Goal: Task Accomplishment & Management: Complete application form

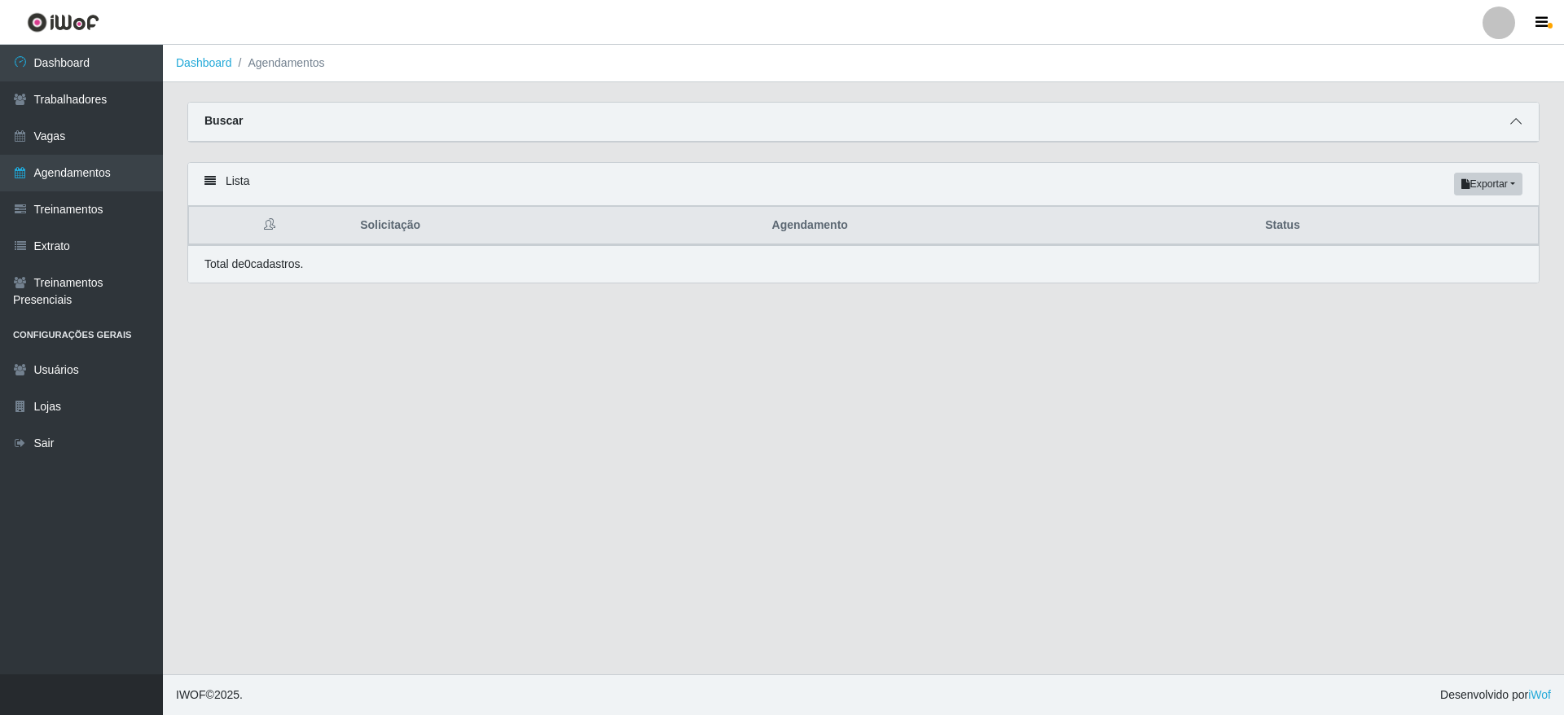
click at [1518, 118] on icon at bounding box center [1516, 121] width 11 height 11
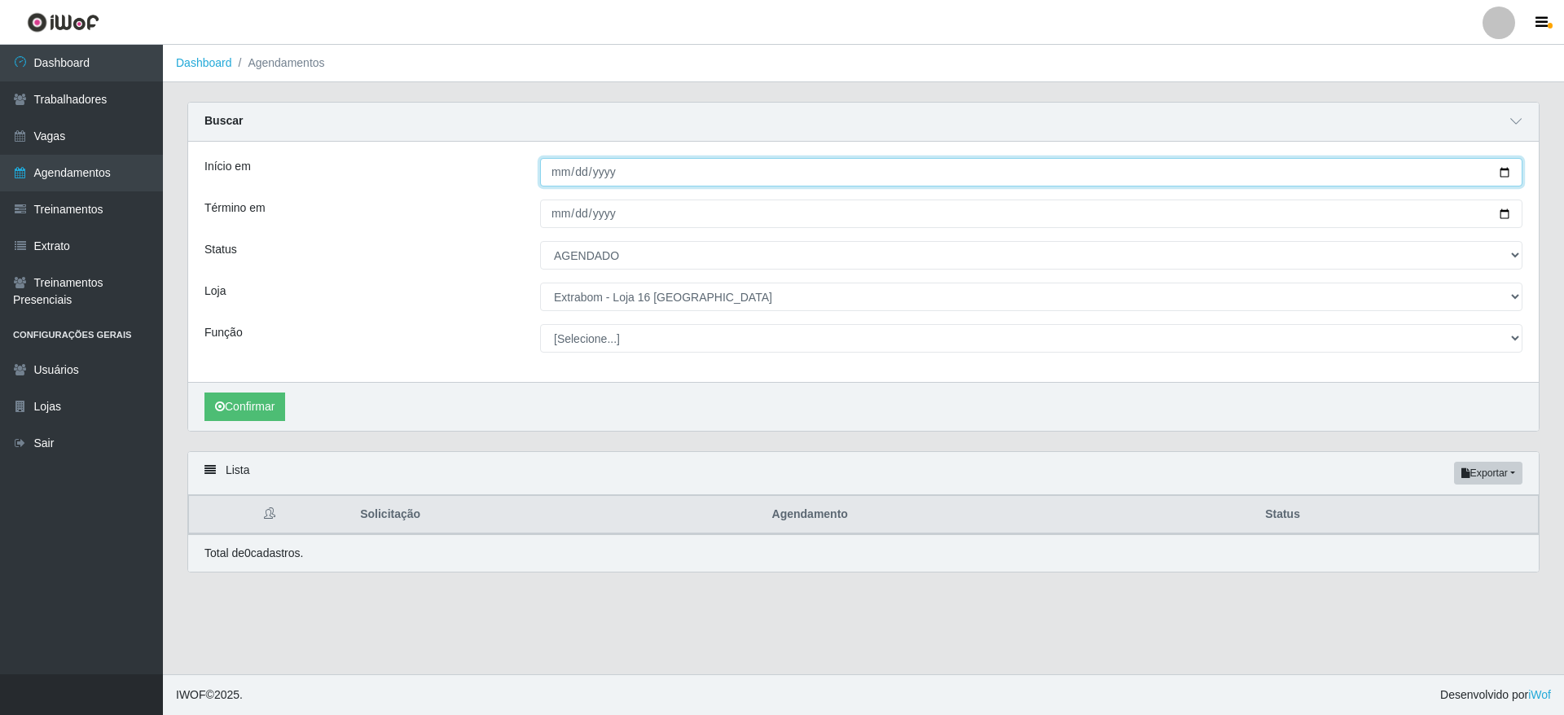
click at [1506, 169] on input "[DATE]" at bounding box center [1031, 172] width 983 height 29
click at [1497, 170] on input "[DATE]" at bounding box center [1031, 172] width 983 height 29
click at [1498, 171] on input "[DATE]" at bounding box center [1031, 172] width 983 height 29
click at [1499, 172] on input "[DATE]" at bounding box center [1031, 172] width 983 height 29
type input "[DATE]"
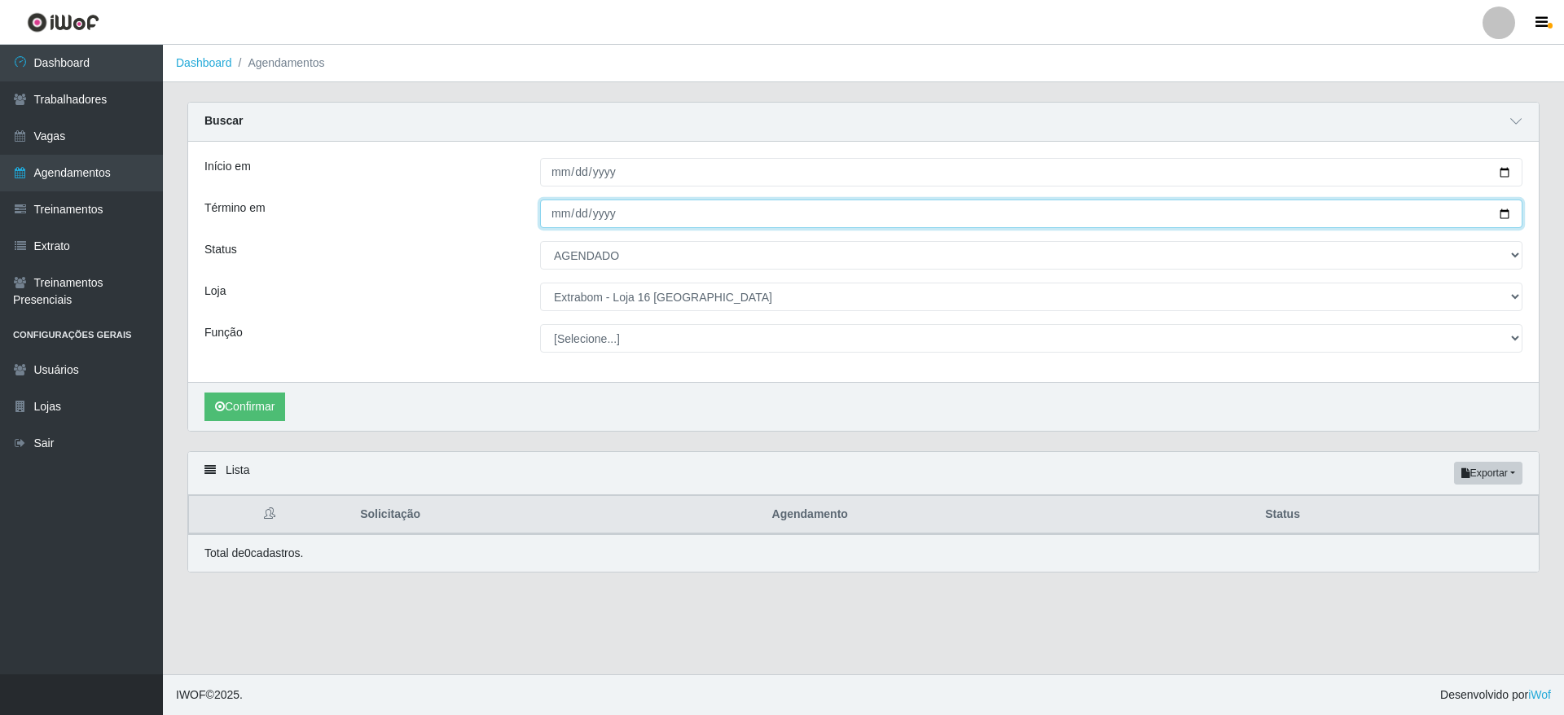
click at [645, 213] on input "[DATE]" at bounding box center [1031, 214] width 983 height 29
click at [1507, 218] on input "[DATE]" at bounding box center [1031, 214] width 983 height 29
type input "[DATE]"
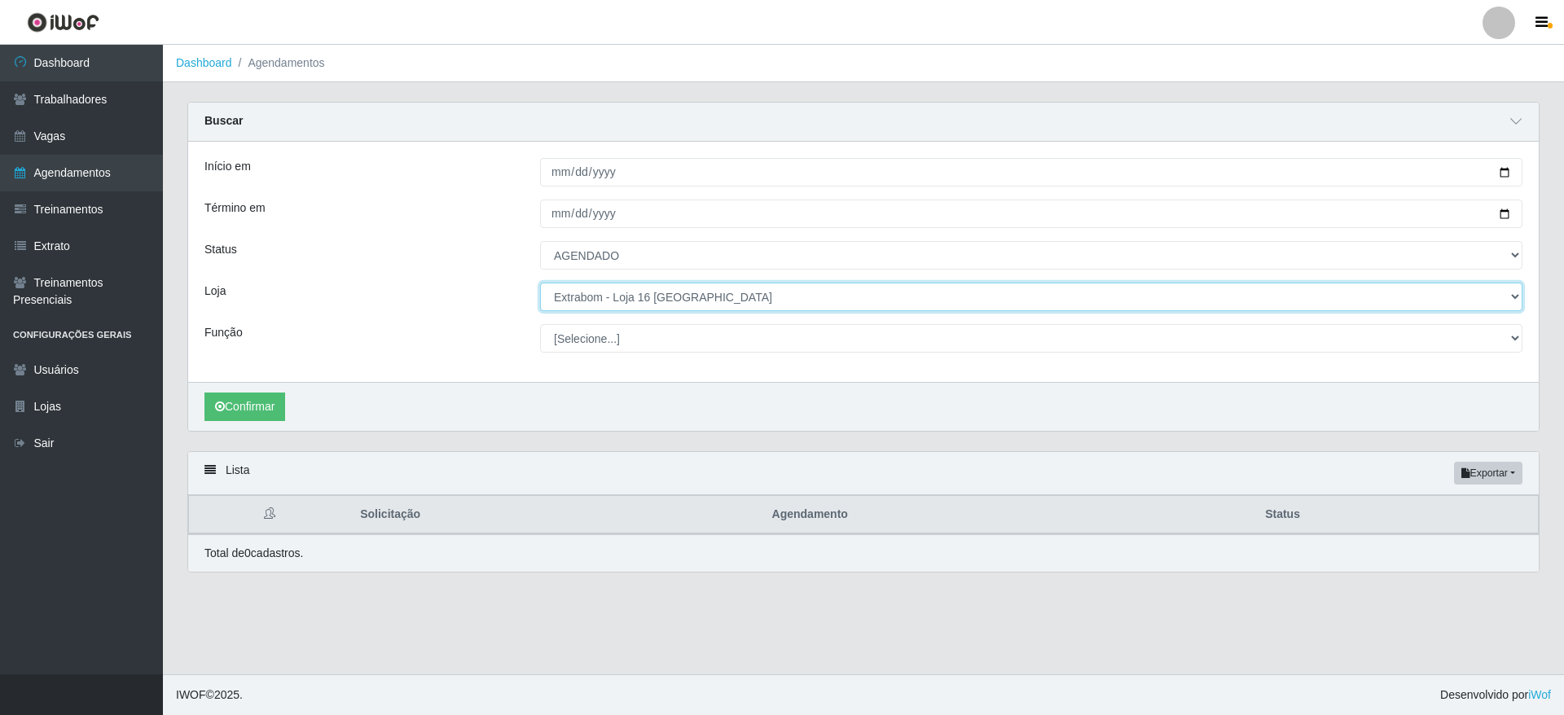
click at [794, 303] on select "[Selecione...] Atacado Vem - [GEOGRAPHIC_DATA] 30 Laranjeiras Velha Atacado Vem…" at bounding box center [1031, 297] width 983 height 29
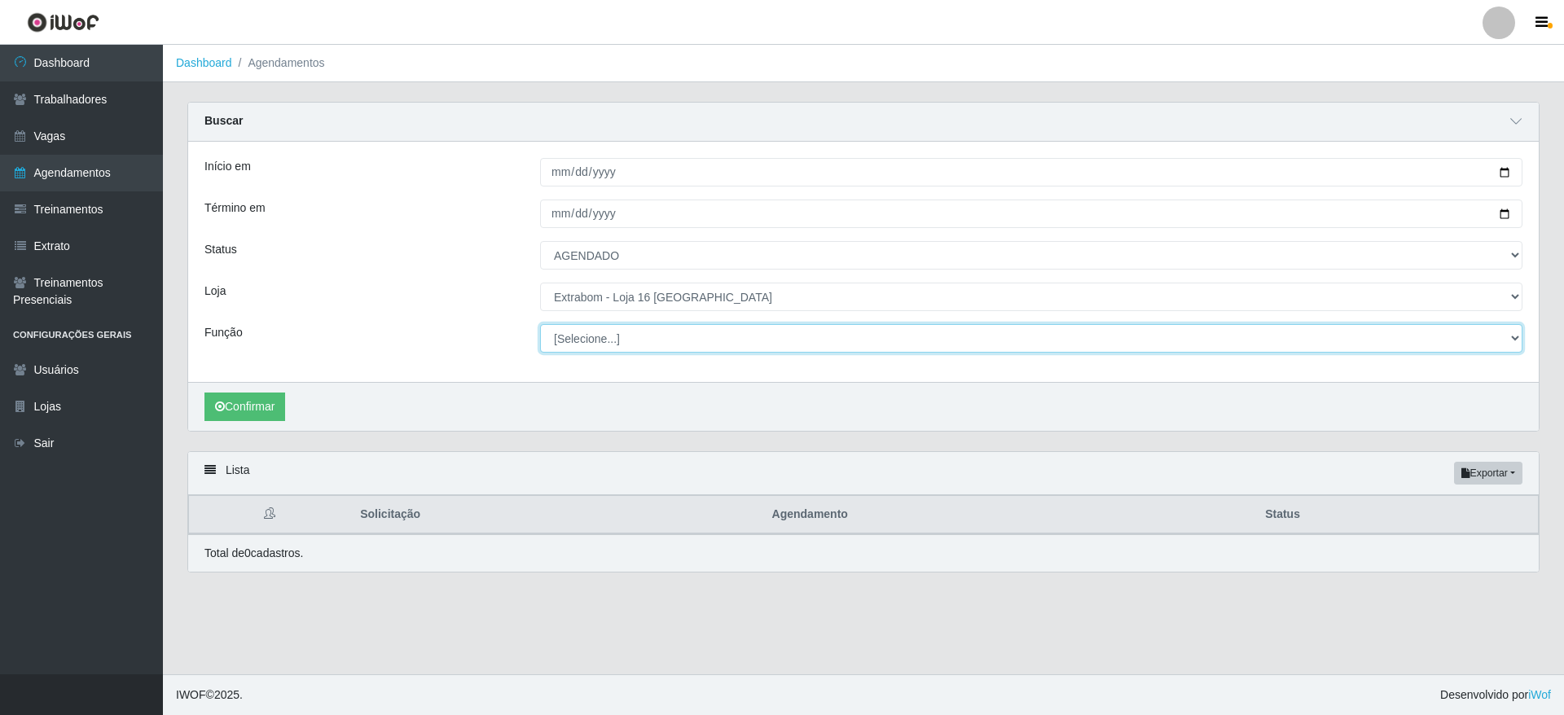
click at [724, 341] on select "[Selecione...] Repositor Repositor + Repositor ++" at bounding box center [1031, 338] width 983 height 29
click at [540, 325] on select "[Selecione...] Repositor Repositor + Repositor ++" at bounding box center [1031, 338] width 983 height 29
click at [727, 349] on select "[Selecione...] Repositor Repositor + Repositor ++" at bounding box center [1031, 338] width 983 height 29
select select "24"
click at [540, 325] on select "[Selecione...] Repositor Repositor + Repositor ++" at bounding box center [1031, 338] width 983 height 29
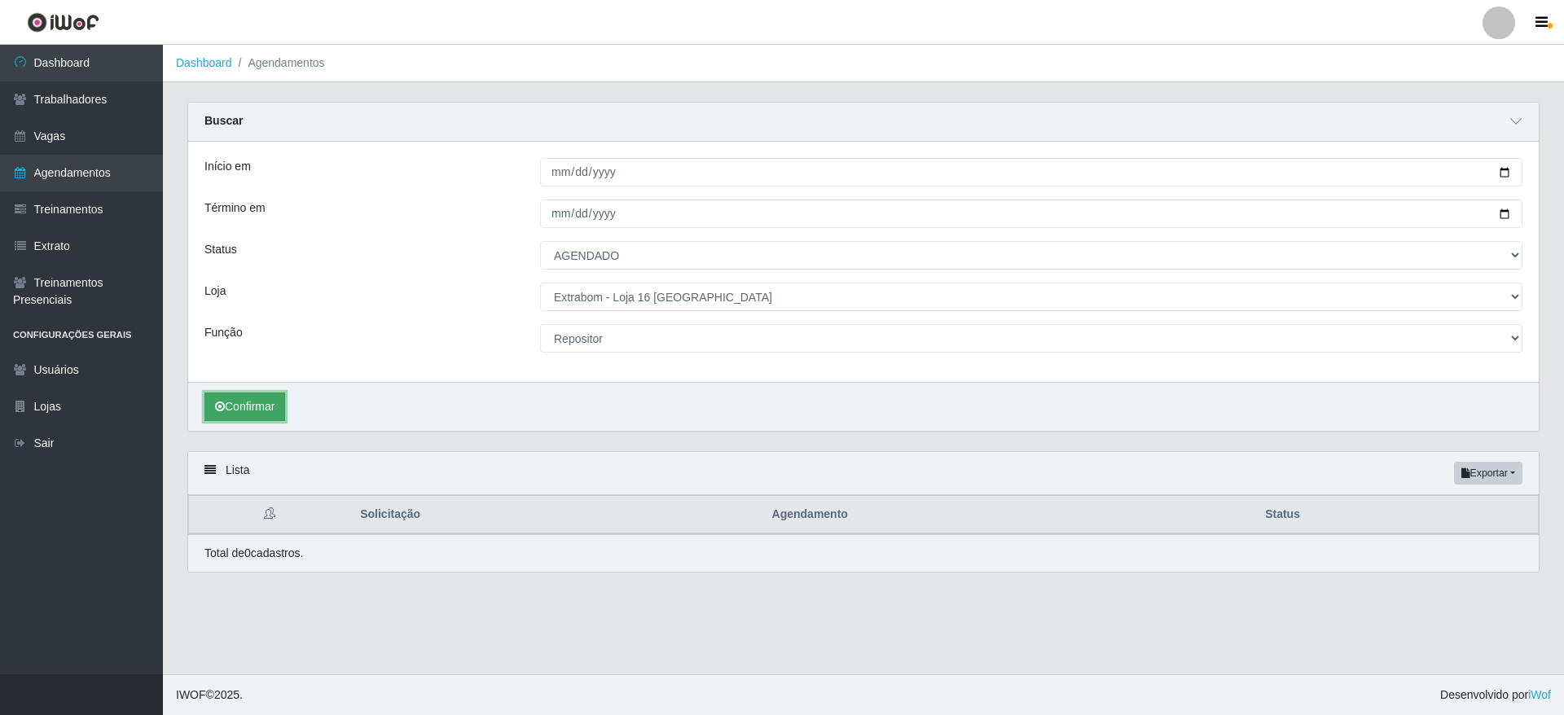
click at [279, 418] on button "Confirmar" at bounding box center [245, 407] width 81 height 29
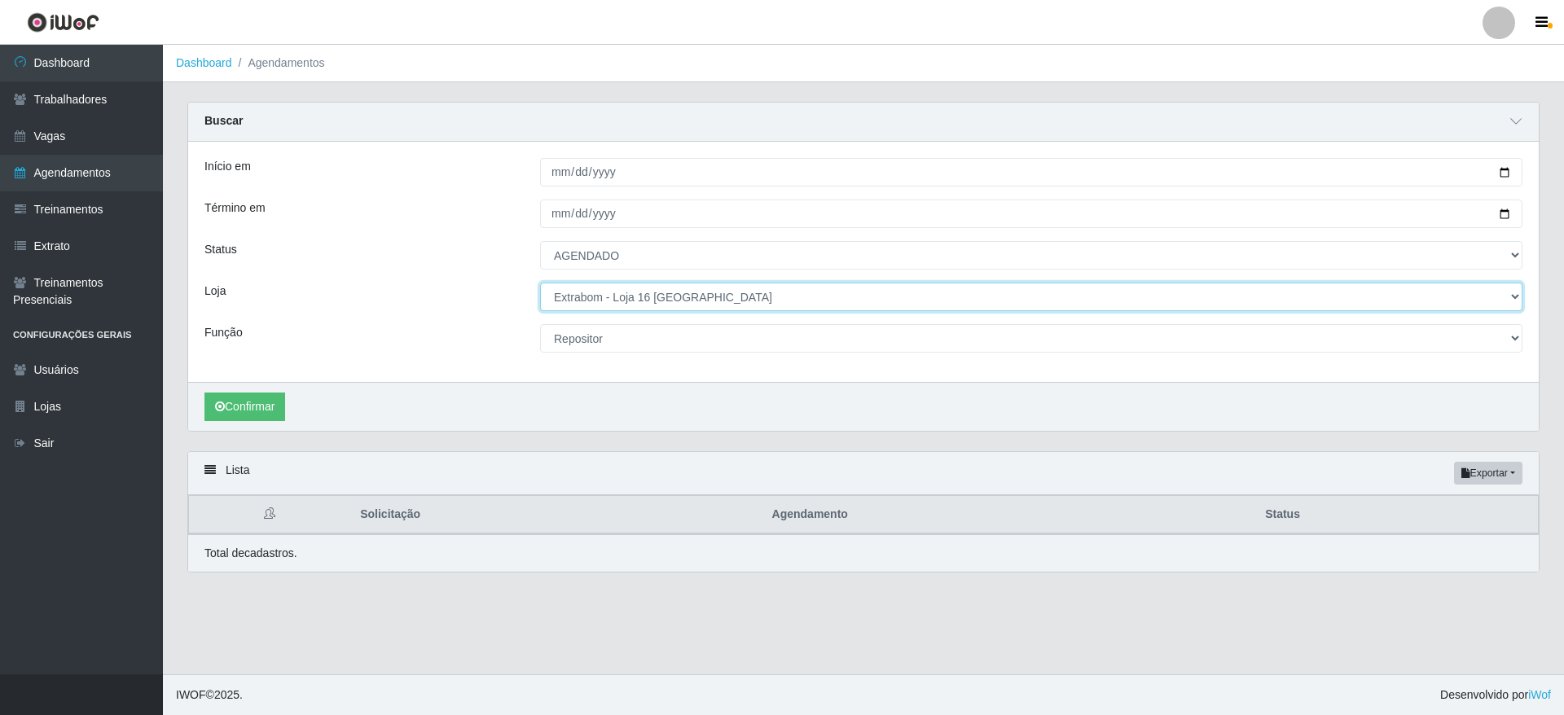
drag, startPoint x: 710, startPoint y: 300, endPoint x: 708, endPoint y: 309, distance: 9.3
click at [711, 300] on select "[Selecione...] Atacado Vem - [GEOGRAPHIC_DATA] 30 Laranjeiras Velha Atacado Vem…" at bounding box center [1031, 297] width 983 height 29
select select "437"
click at [540, 284] on select "[Selecione...] Atacado Vem - [GEOGRAPHIC_DATA] 30 Laranjeiras Velha Atacado Vem…" at bounding box center [1031, 297] width 983 height 29
select select "24"
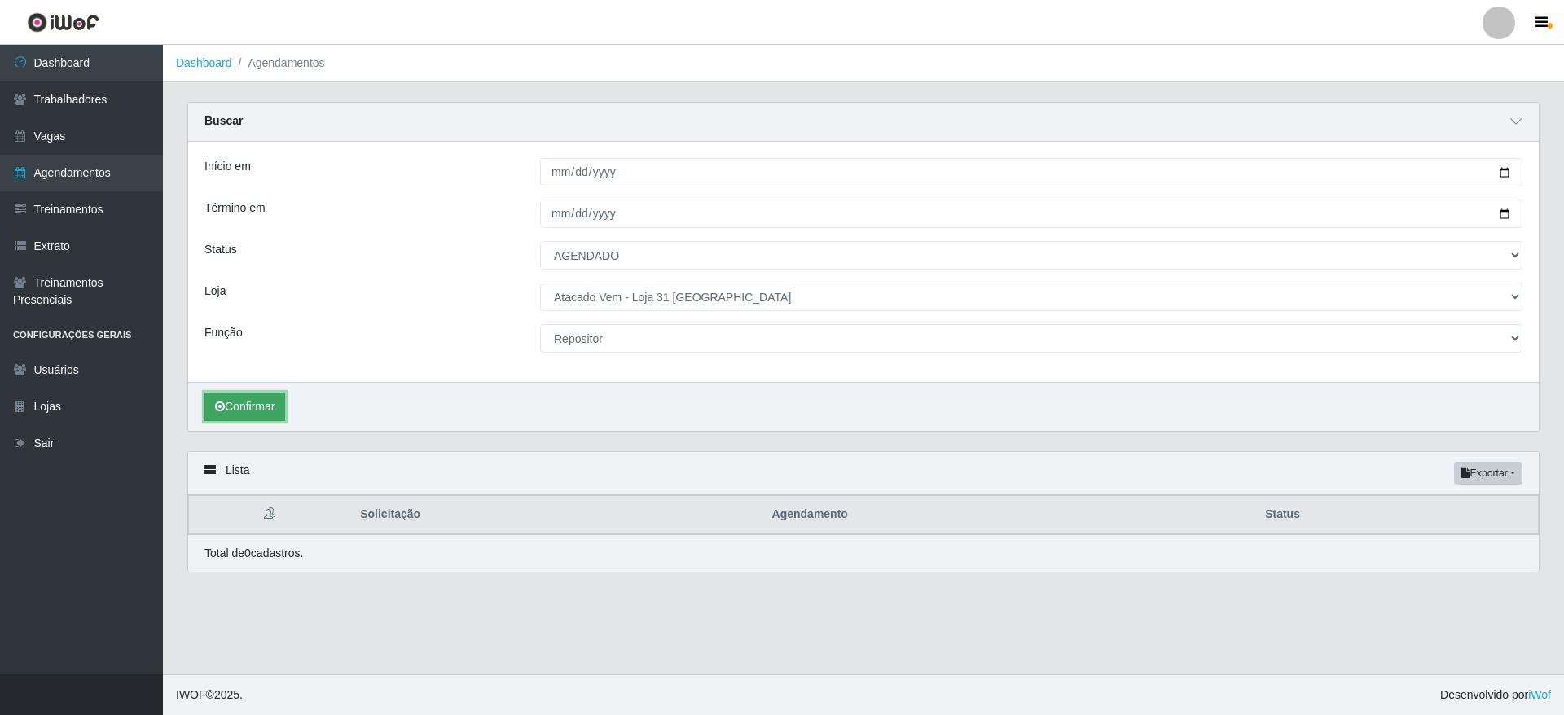
click at [243, 400] on button "Confirmar" at bounding box center [245, 407] width 81 height 29
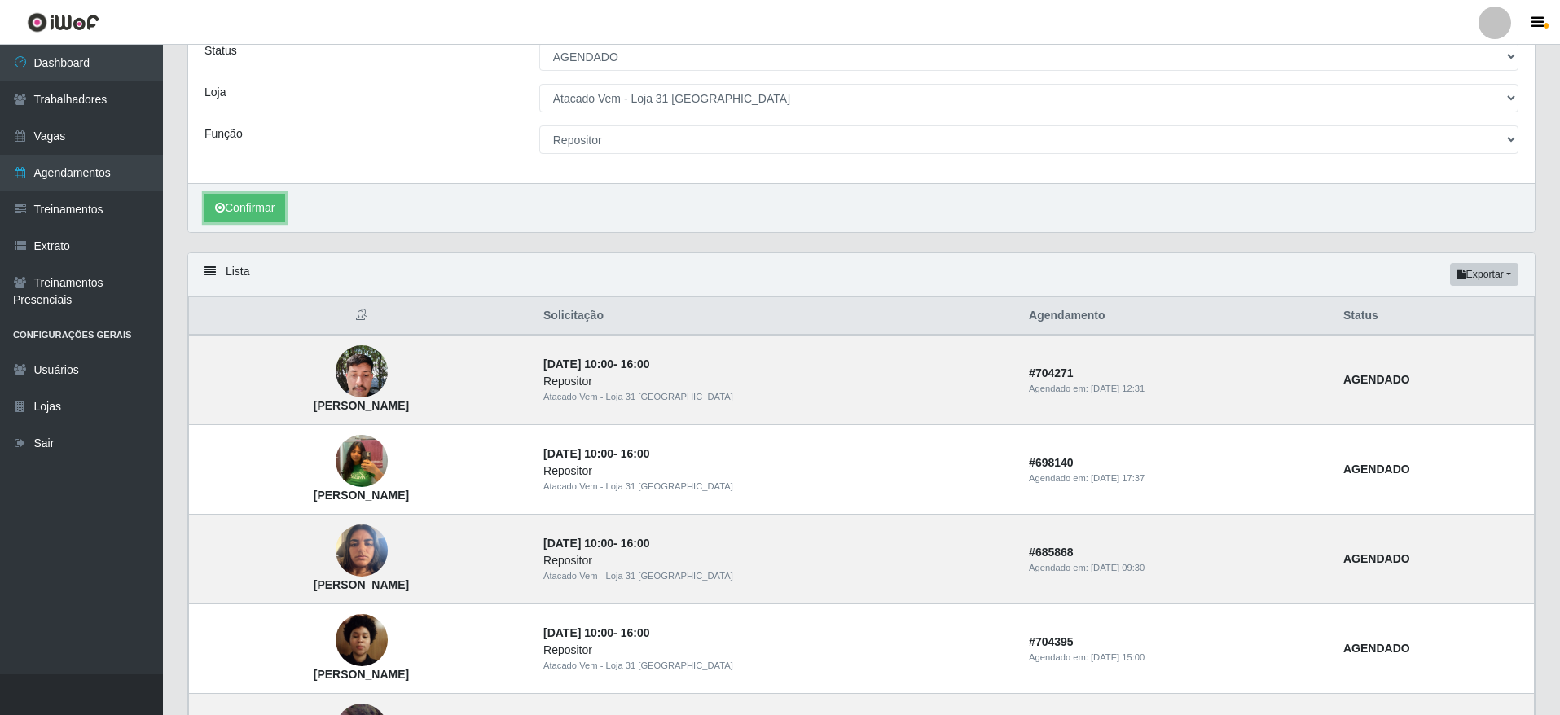
scroll to position [379, 0]
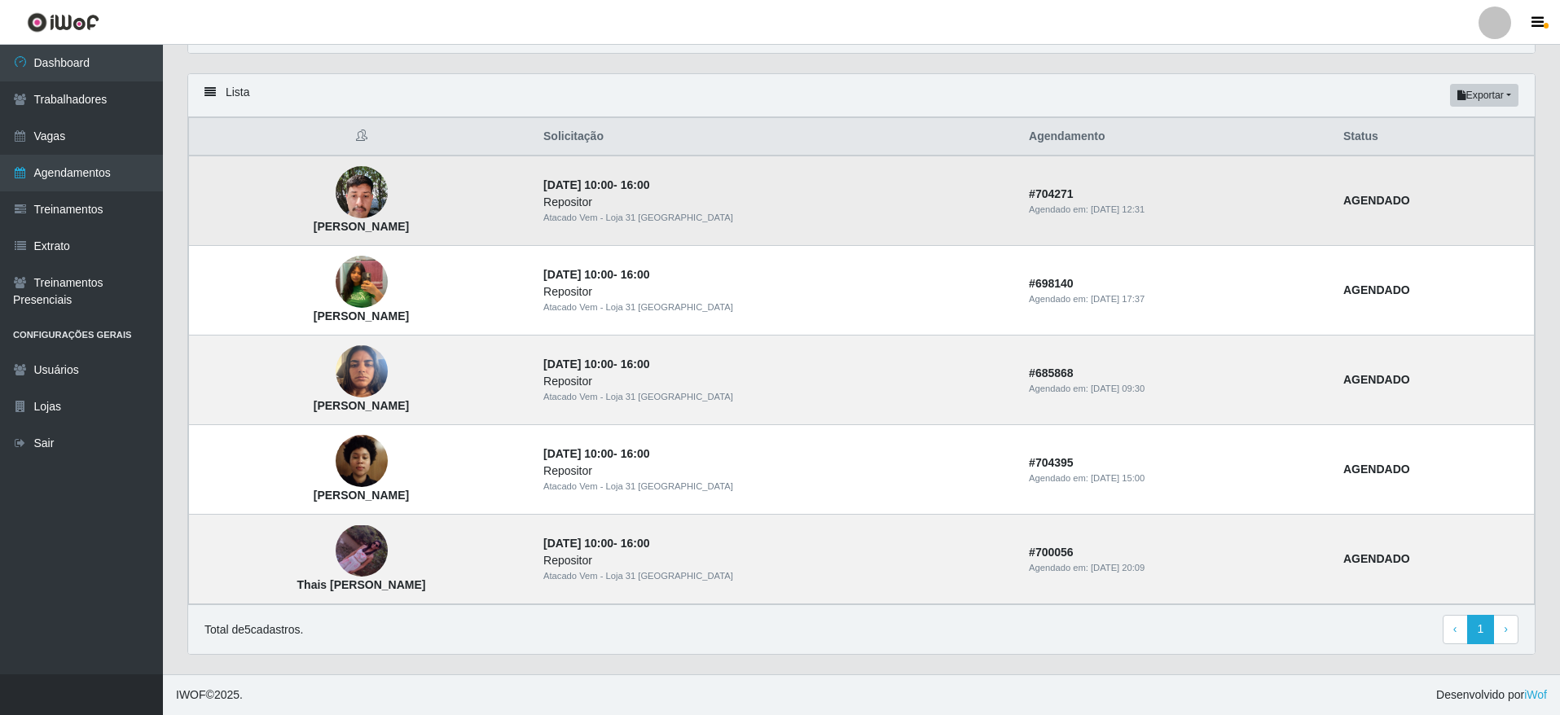
drag, startPoint x: 479, startPoint y: 222, endPoint x: 315, endPoint y: 231, distance: 164.0
click at [315, 231] on td "[PERSON_NAME]" at bounding box center [361, 201] width 345 height 90
copy strong "[PERSON_NAME]"
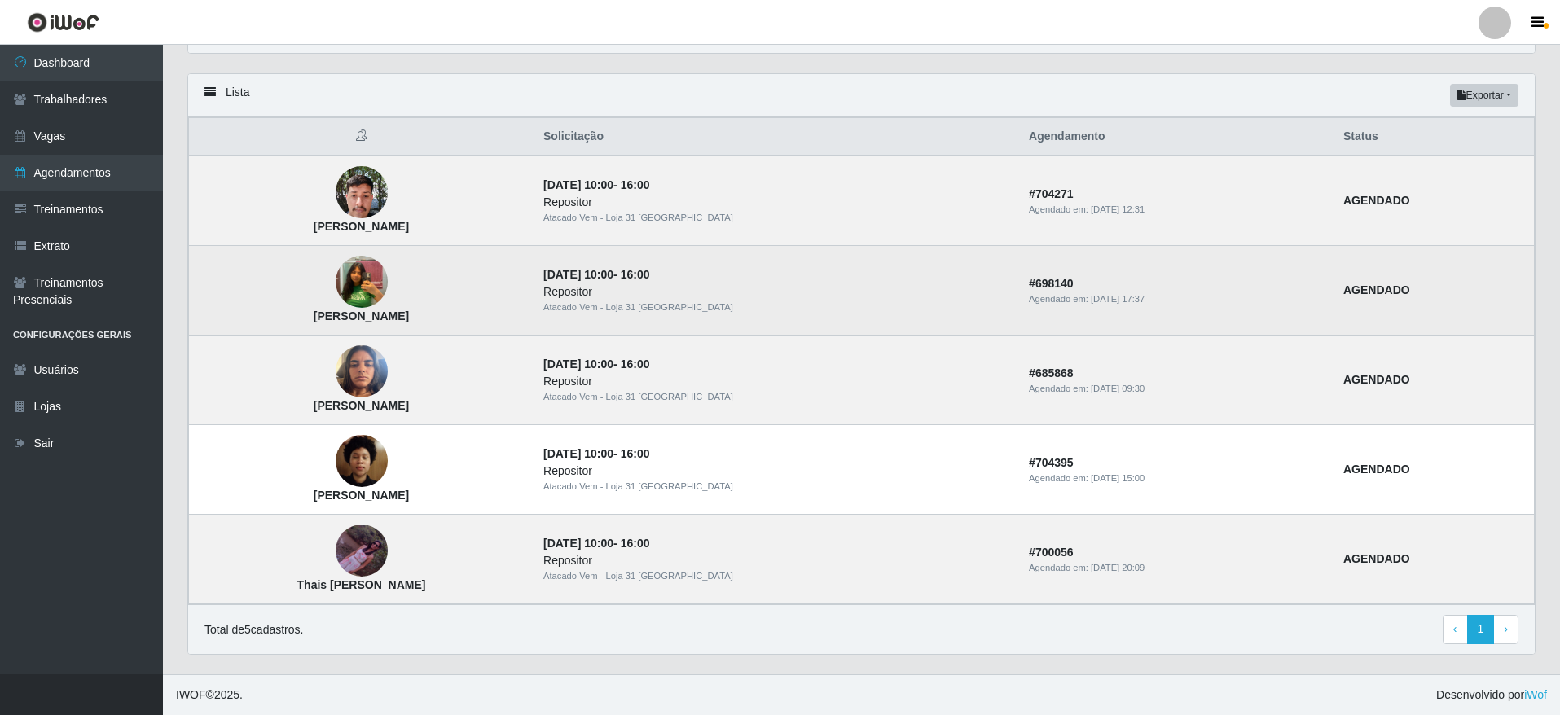
drag, startPoint x: 319, startPoint y: 317, endPoint x: 486, endPoint y: 312, distance: 167.1
click at [486, 312] on td "[PERSON_NAME]" at bounding box center [361, 291] width 345 height 90
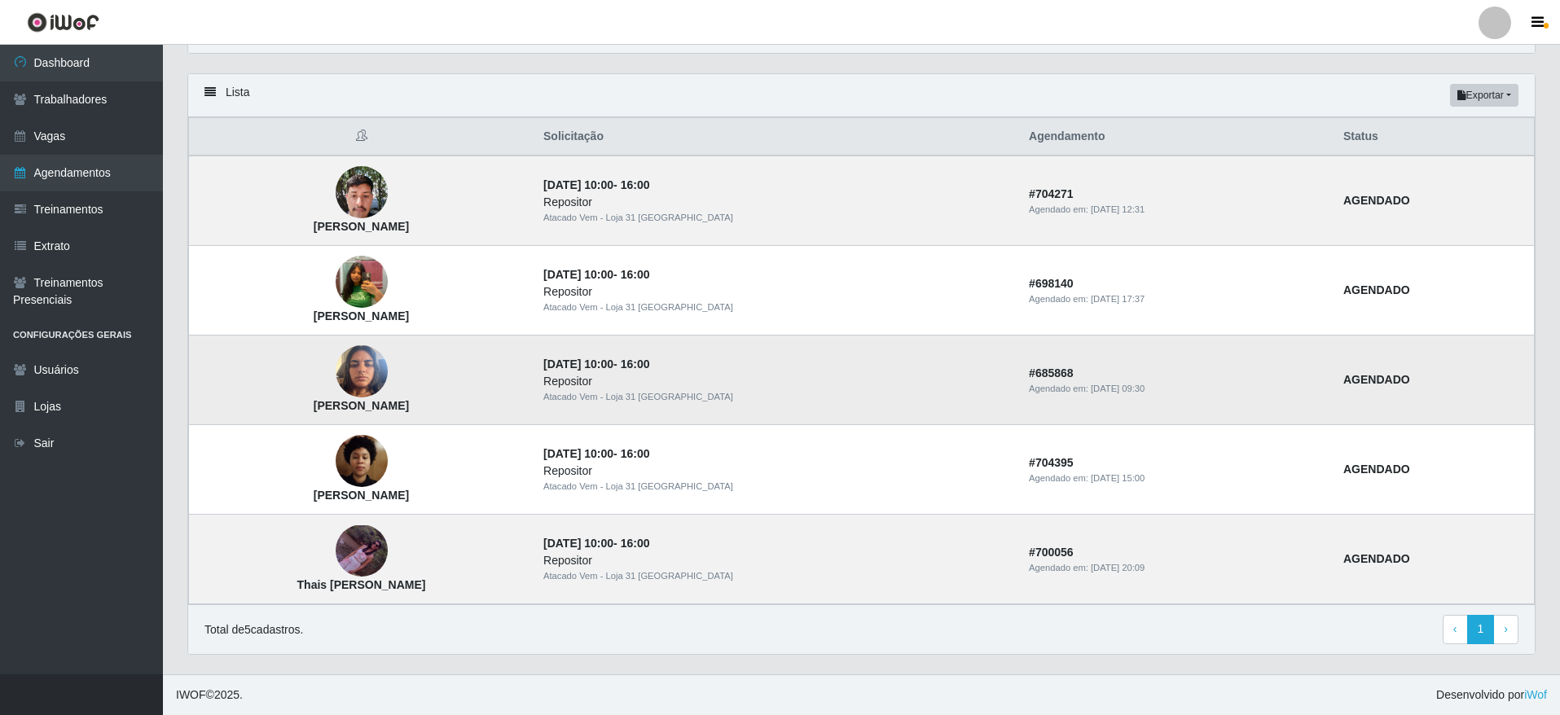
copy strong "[PERSON_NAME]"
drag, startPoint x: 314, startPoint y: 399, endPoint x: 477, endPoint y: 408, distance: 163.2
click at [477, 408] on td "[PERSON_NAME]" at bounding box center [361, 381] width 345 height 90
copy strong "[PERSON_NAME]"
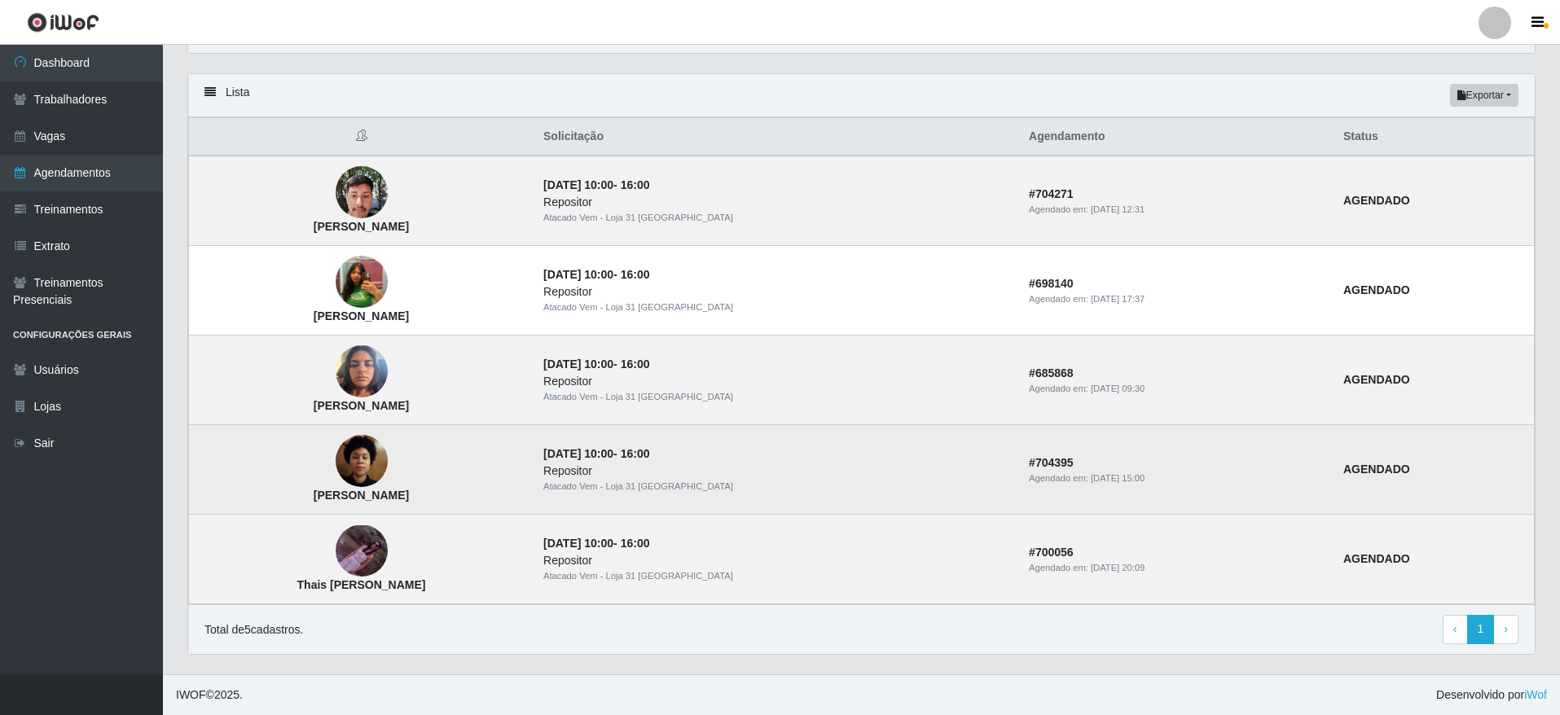
drag, startPoint x: 323, startPoint y: 492, endPoint x: 474, endPoint y: 498, distance: 151.6
click at [474, 498] on td "[PERSON_NAME]" at bounding box center [361, 470] width 345 height 90
copy strong "[PERSON_NAME]"
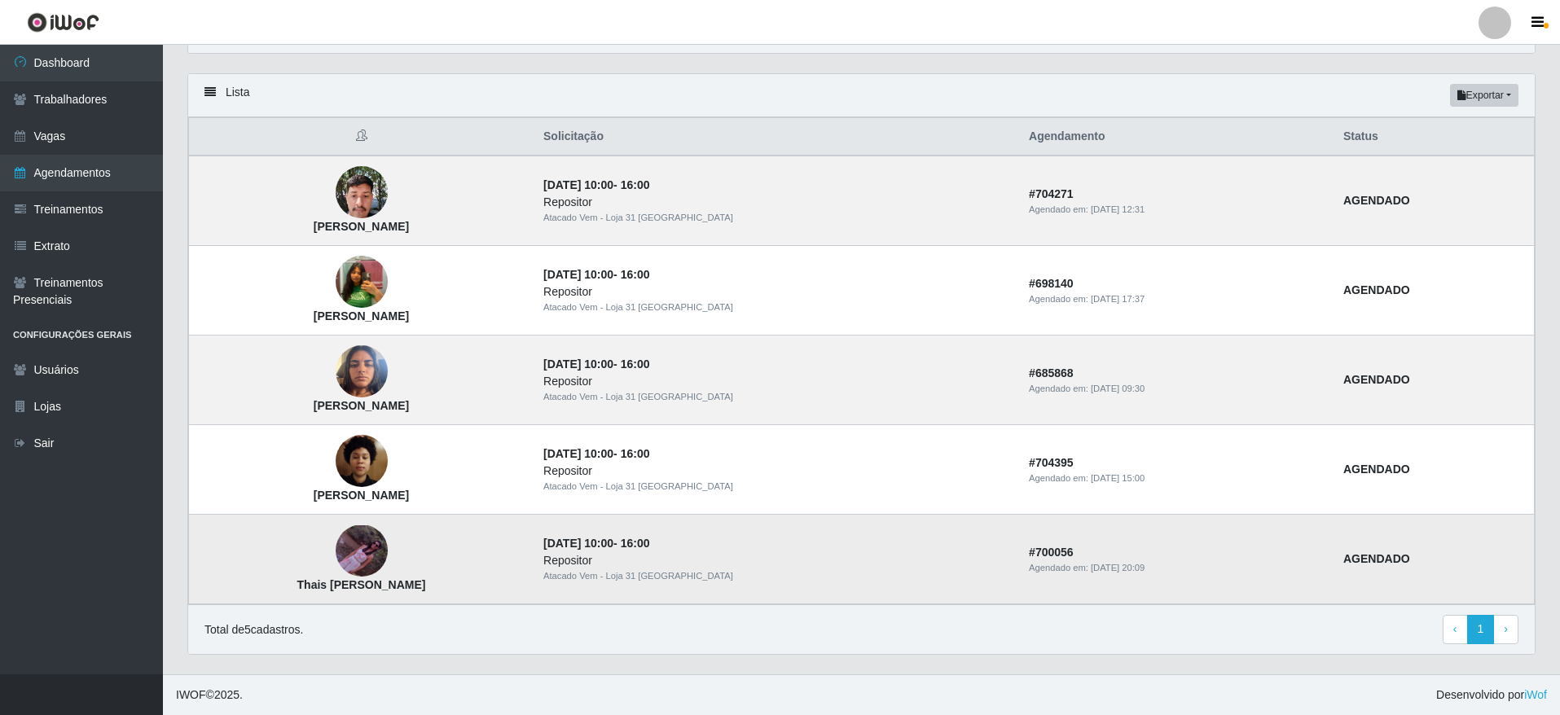
drag, startPoint x: 323, startPoint y: 579, endPoint x: 489, endPoint y: 590, distance: 165.7
click at [489, 590] on td "Thais [PERSON_NAME]" at bounding box center [361, 560] width 345 height 90
copy strong "Thais [PERSON_NAME]"
click at [721, 639] on div "Total de 5 cadastros. ‹ Previous 1 › Next" at bounding box center [862, 629] width 1314 height 29
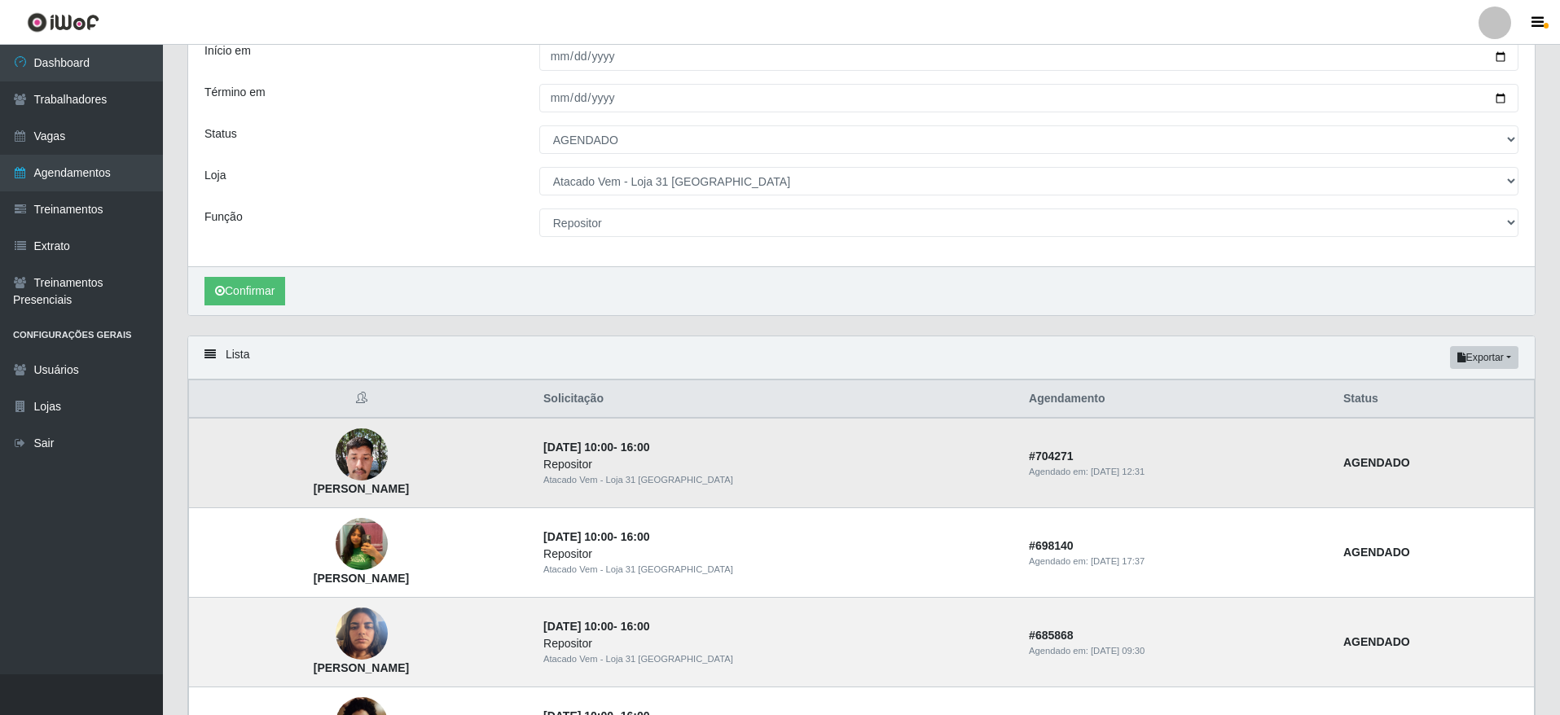
scroll to position [12, 0]
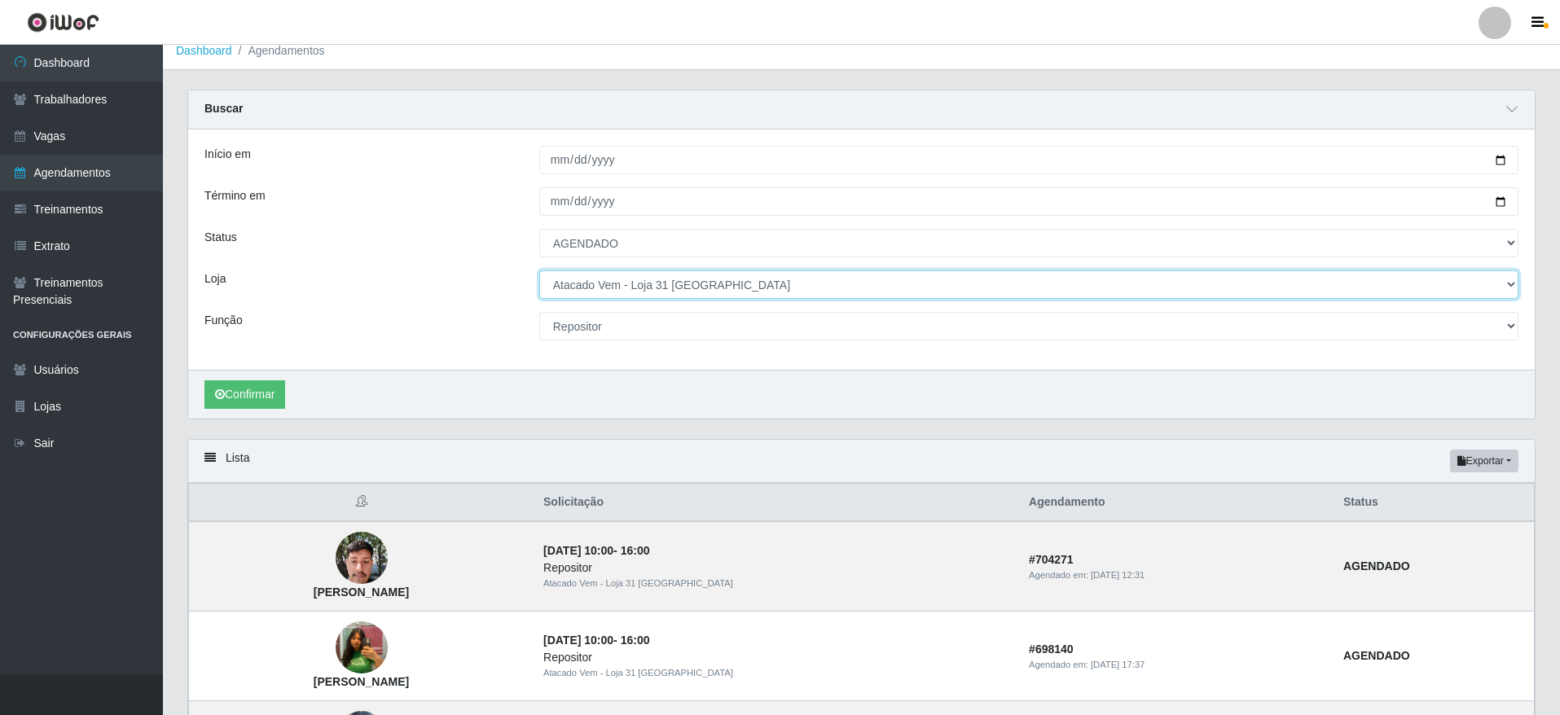
click at [648, 271] on select "[Selecione...] Atacado Vem - [GEOGRAPHIC_DATA] 30 Laranjeiras Velha Atacado Vem…" at bounding box center [1028, 284] width 979 height 29
select select "436"
click at [539, 271] on select "[Selecione...] Atacado Vem - [GEOGRAPHIC_DATA] 30 Laranjeiras Velha Atacado Vem…" at bounding box center [1028, 284] width 979 height 29
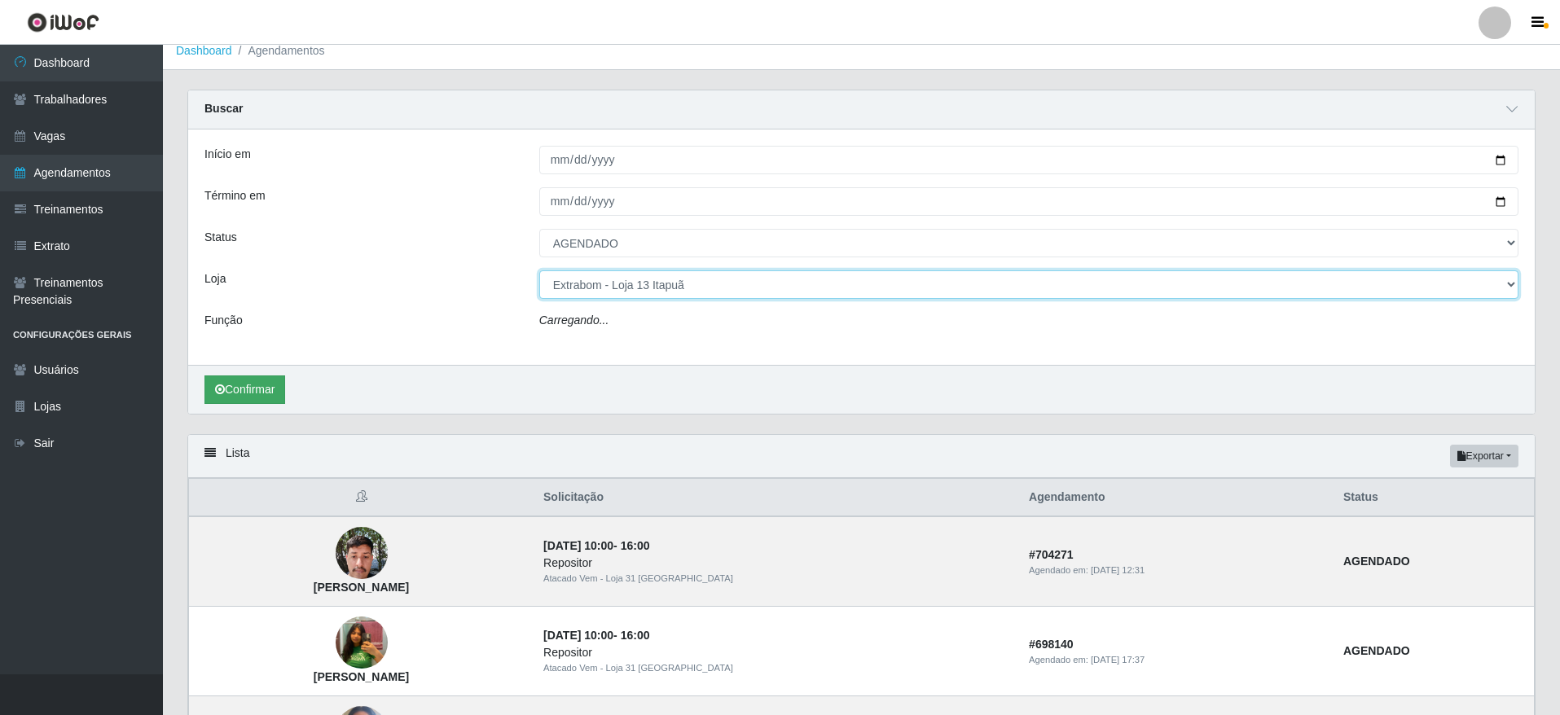
select select "24"
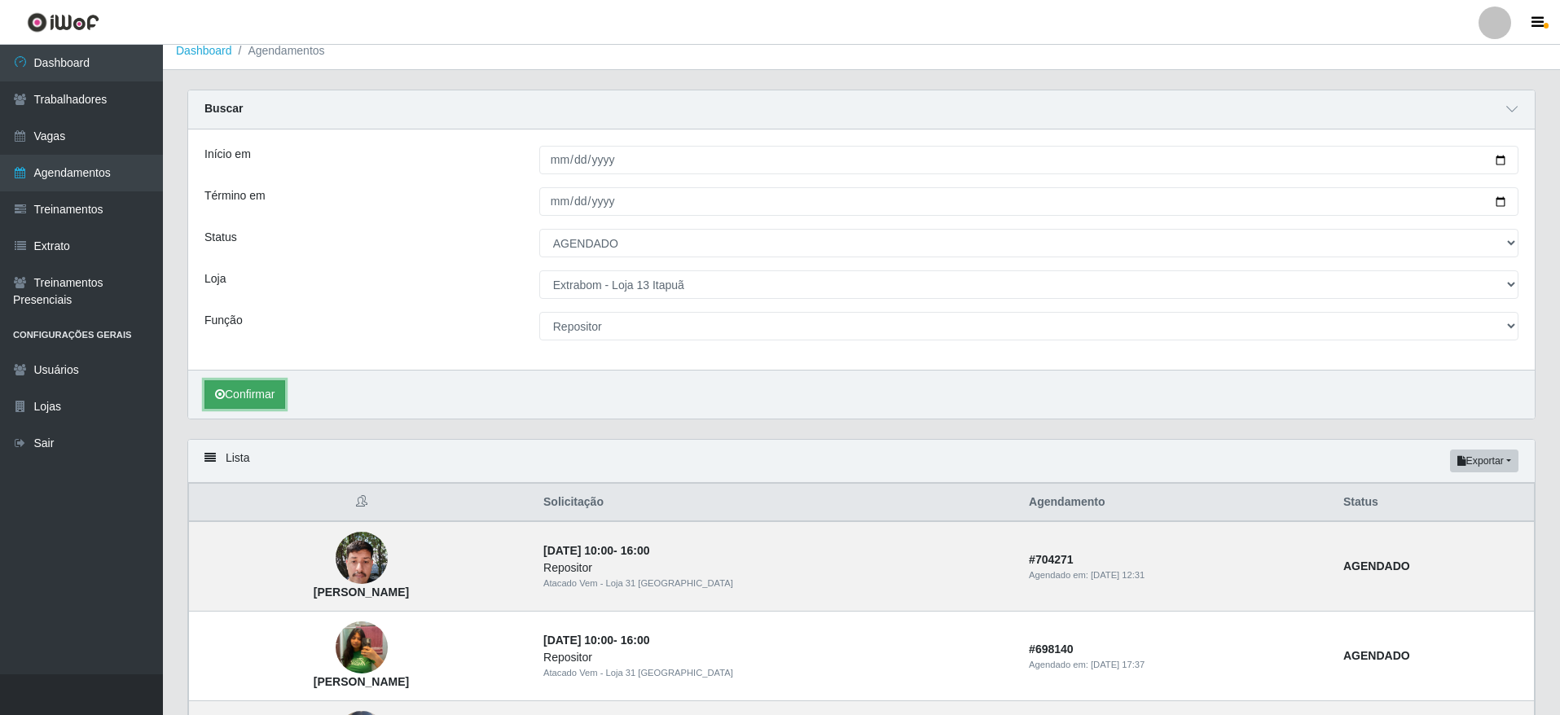
click at [264, 390] on button "Confirmar" at bounding box center [245, 394] width 81 height 29
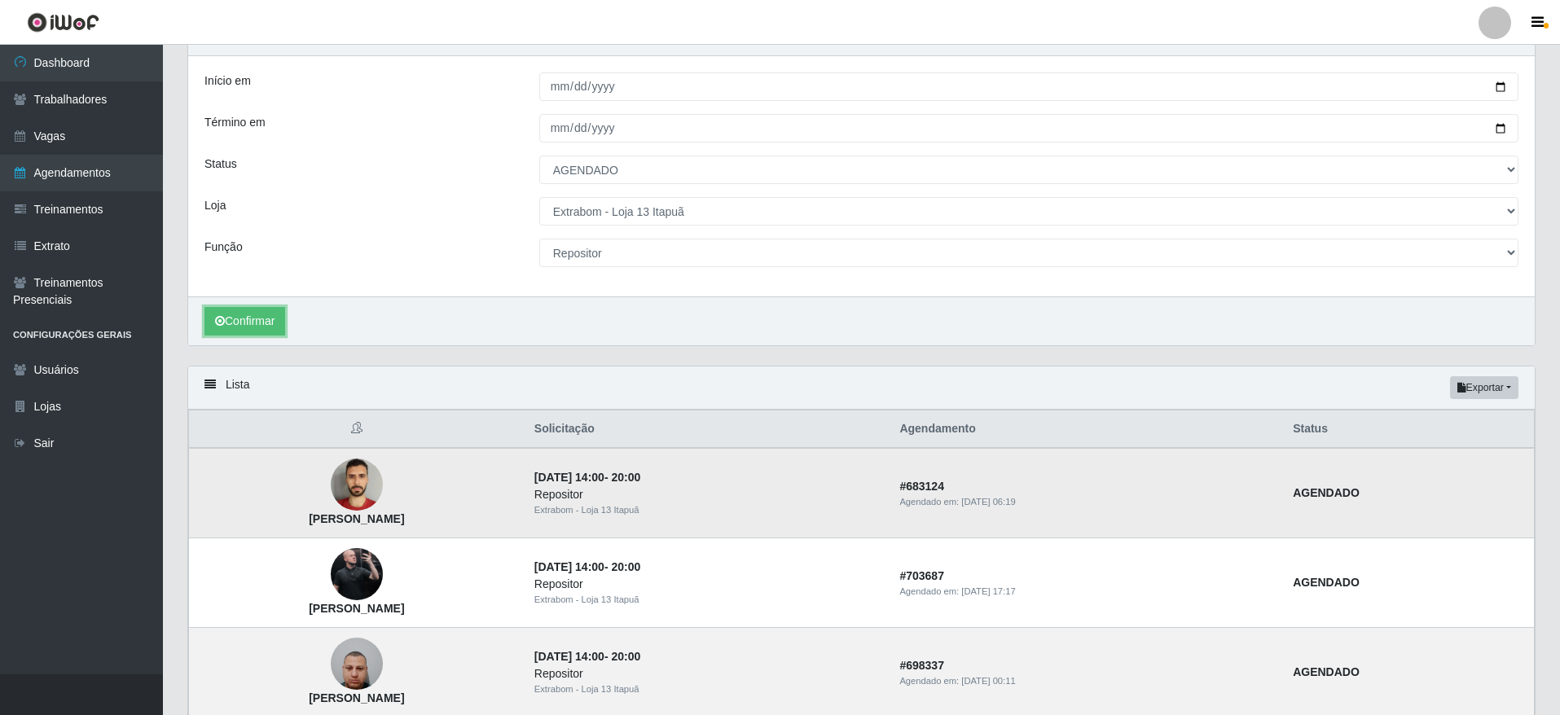
scroll to position [200, 0]
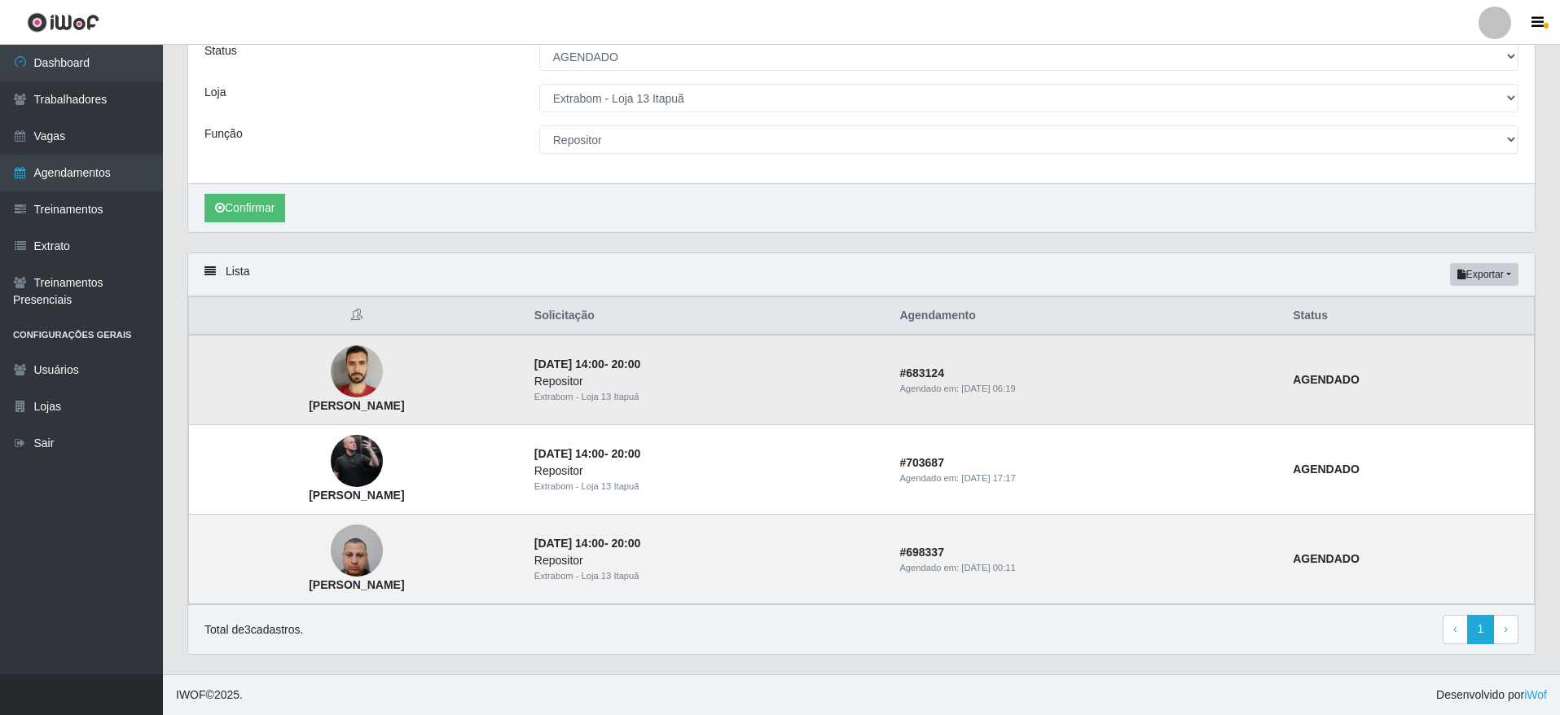
drag, startPoint x: 496, startPoint y: 410, endPoint x: 293, endPoint y: 410, distance: 202.9
click at [293, 410] on td "[PERSON_NAME]" at bounding box center [357, 380] width 336 height 90
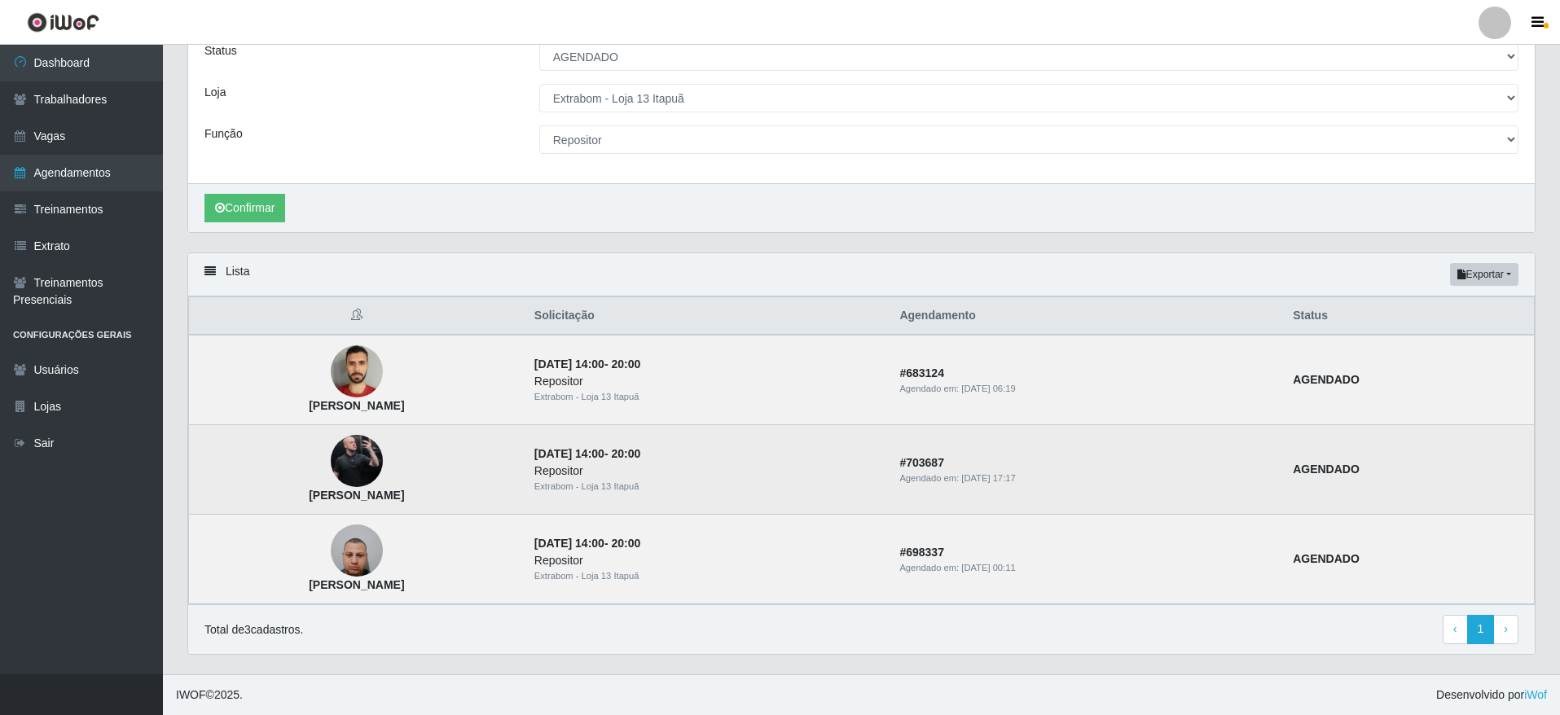
copy strong "[PERSON_NAME]"
drag, startPoint x: 477, startPoint y: 494, endPoint x: 329, endPoint y: 490, distance: 148.3
click at [329, 490] on td "[PERSON_NAME]" at bounding box center [357, 470] width 336 height 90
copy strong "[PERSON_NAME]"
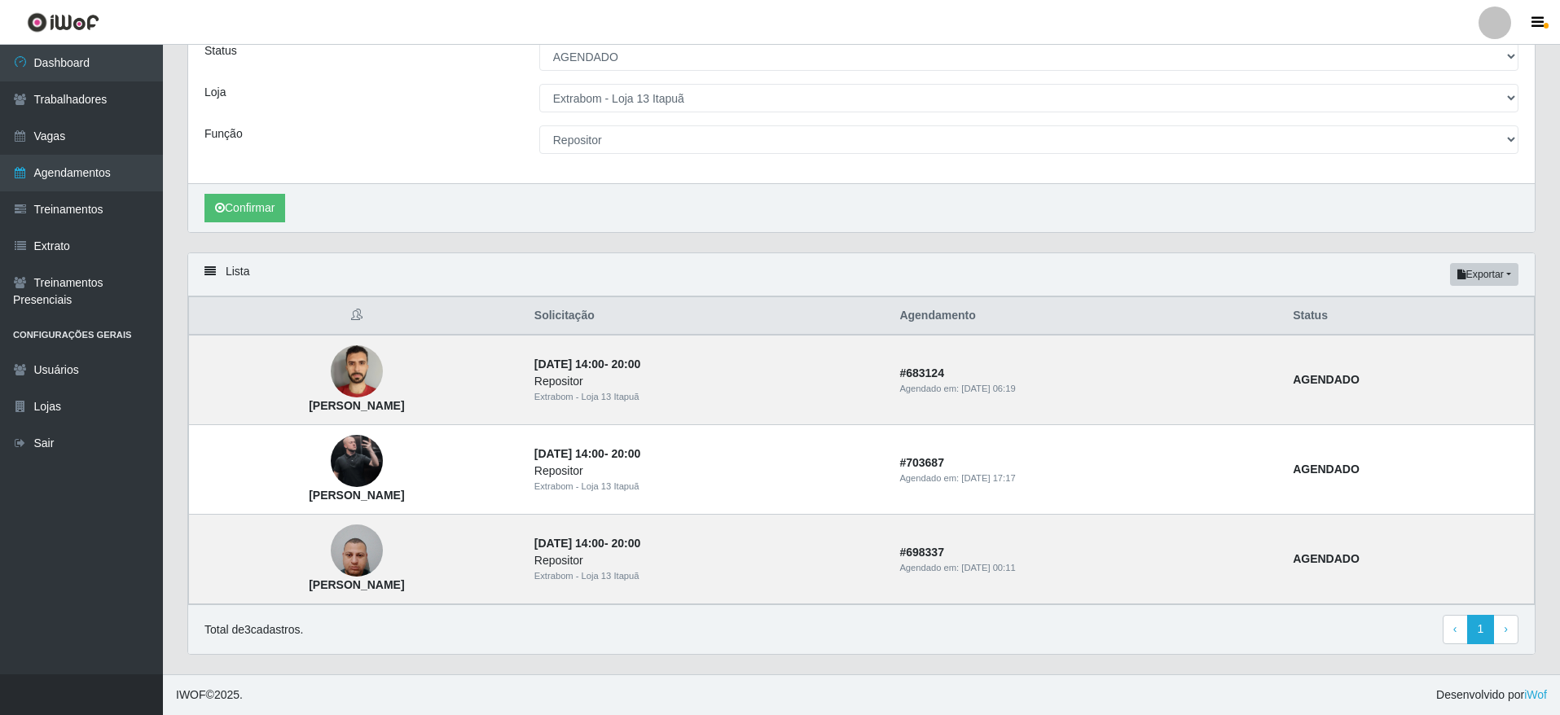
drag, startPoint x: 486, startPoint y: 574, endPoint x: 520, endPoint y: 604, distance: 45.1
click at [520, 604] on div "Lista Exportar PDF Excel Solicitação Agendamento Status [PERSON_NAME] do Nascim…" at bounding box center [861, 454] width 1348 height 402
copy td "[PERSON_NAME]"
click at [520, 605] on div "Total de 3 cadastros. ‹ Previous 1 › Next" at bounding box center [861, 630] width 1347 height 50
click at [675, 86] on select "[Selecione...] Atacado Vem - [GEOGRAPHIC_DATA] 30 Laranjeiras Velha Atacado Vem…" at bounding box center [1028, 98] width 979 height 29
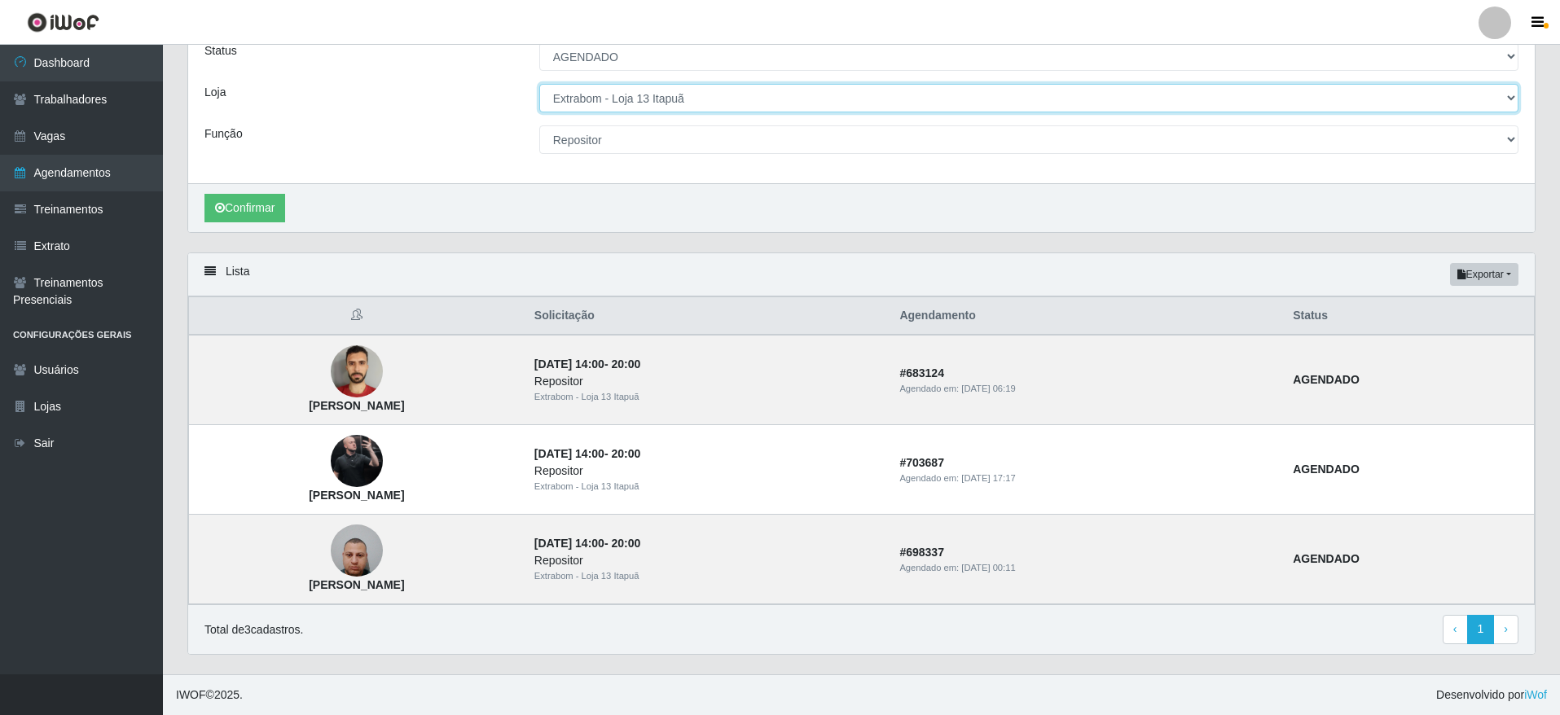
select select "450"
click at [539, 89] on select "[Selecione...] Atacado Vem - [GEOGRAPHIC_DATA] 30 Laranjeiras Velha Atacado Vem…" at bounding box center [1028, 98] width 979 height 29
select select "24"
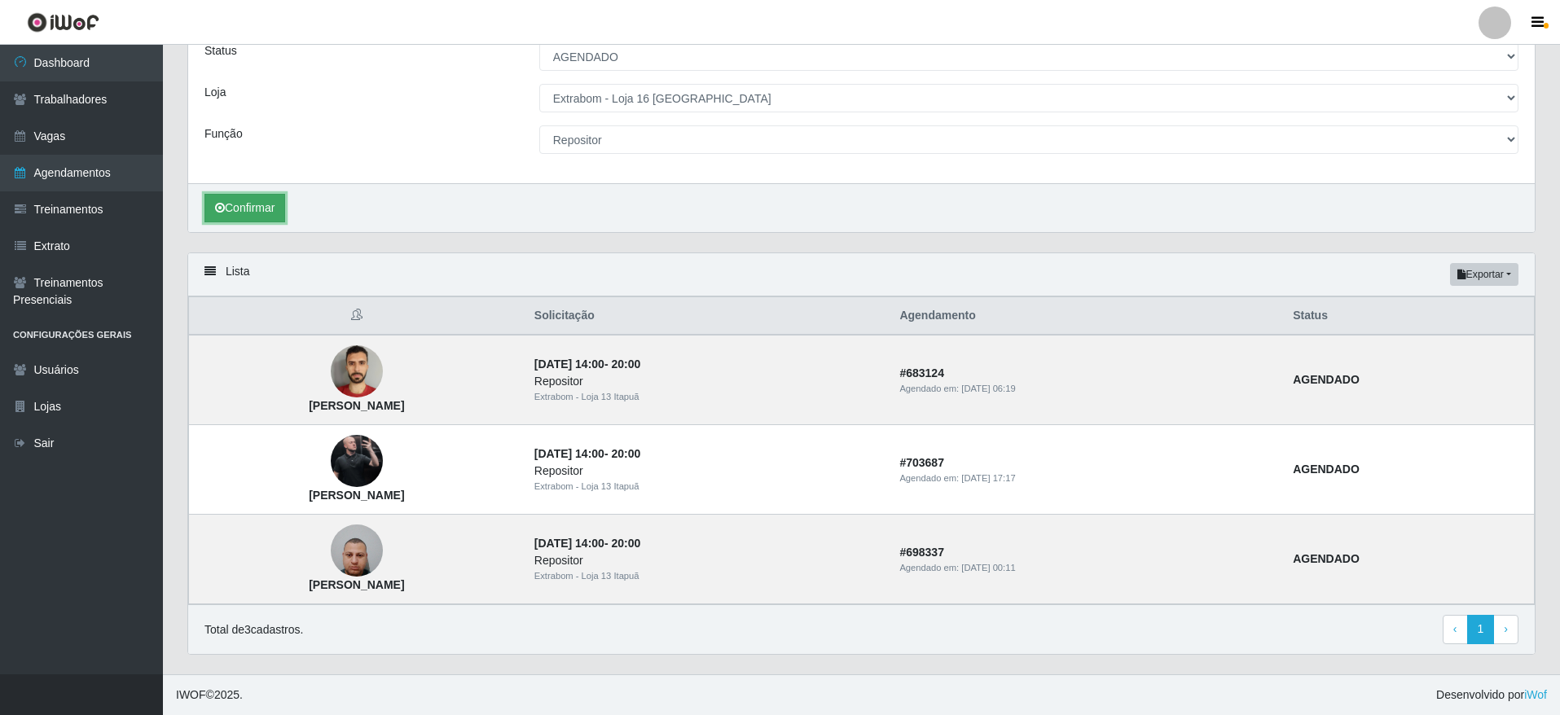
click at [256, 198] on button "Confirmar" at bounding box center [245, 208] width 81 height 29
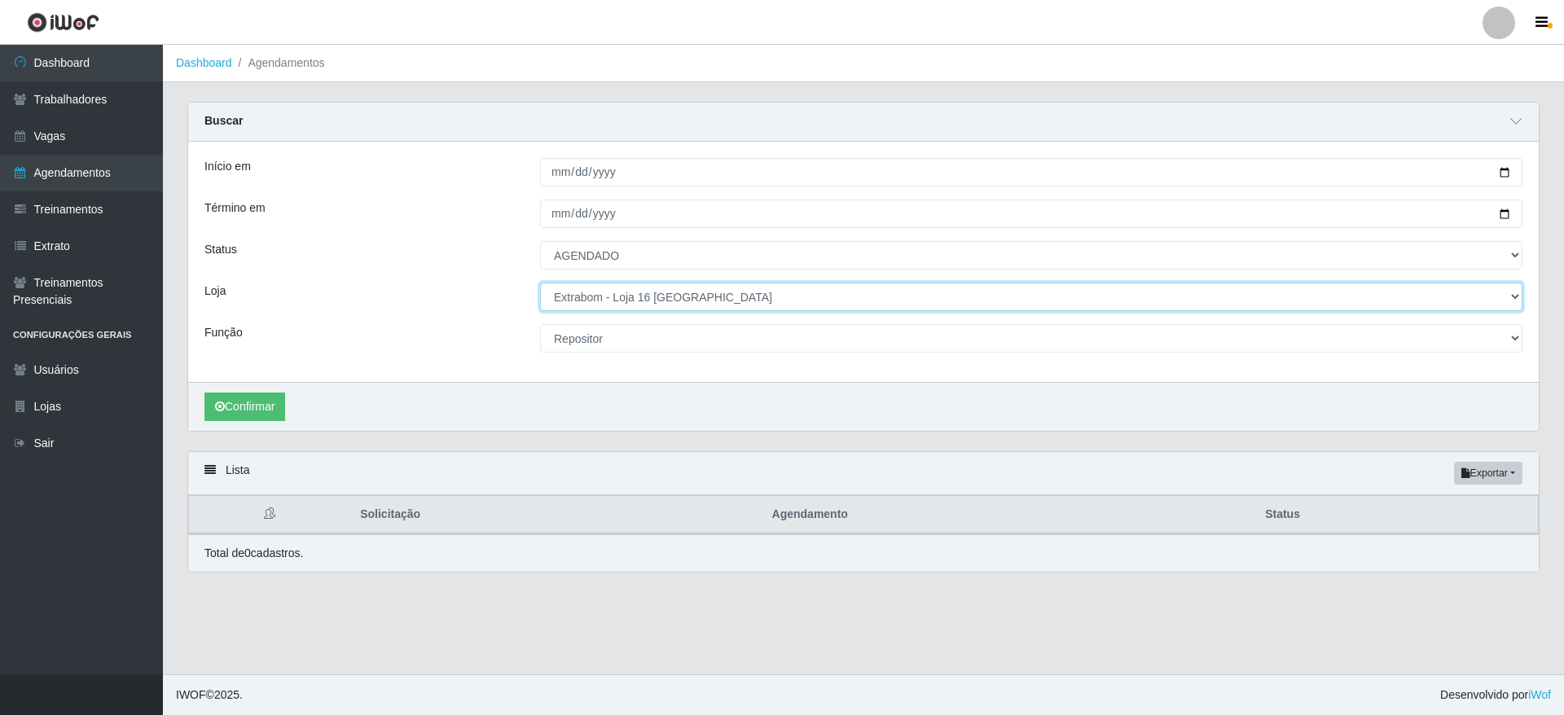
click at [763, 297] on select "[Selecione...] Atacado Vem - [GEOGRAPHIC_DATA] 30 Laranjeiras Velha Atacado Vem…" at bounding box center [1031, 297] width 983 height 29
select select "501"
click at [540, 284] on select "[Selecione...] Atacado Vem - [GEOGRAPHIC_DATA] 30 Laranjeiras Velha Atacado Vem…" at bounding box center [1031, 297] width 983 height 29
select select "24"
click at [639, 297] on select "[Selecione...] Atacado Vem - [GEOGRAPHIC_DATA] 30 Laranjeiras Velha Atacado Vem…" at bounding box center [1031, 297] width 983 height 29
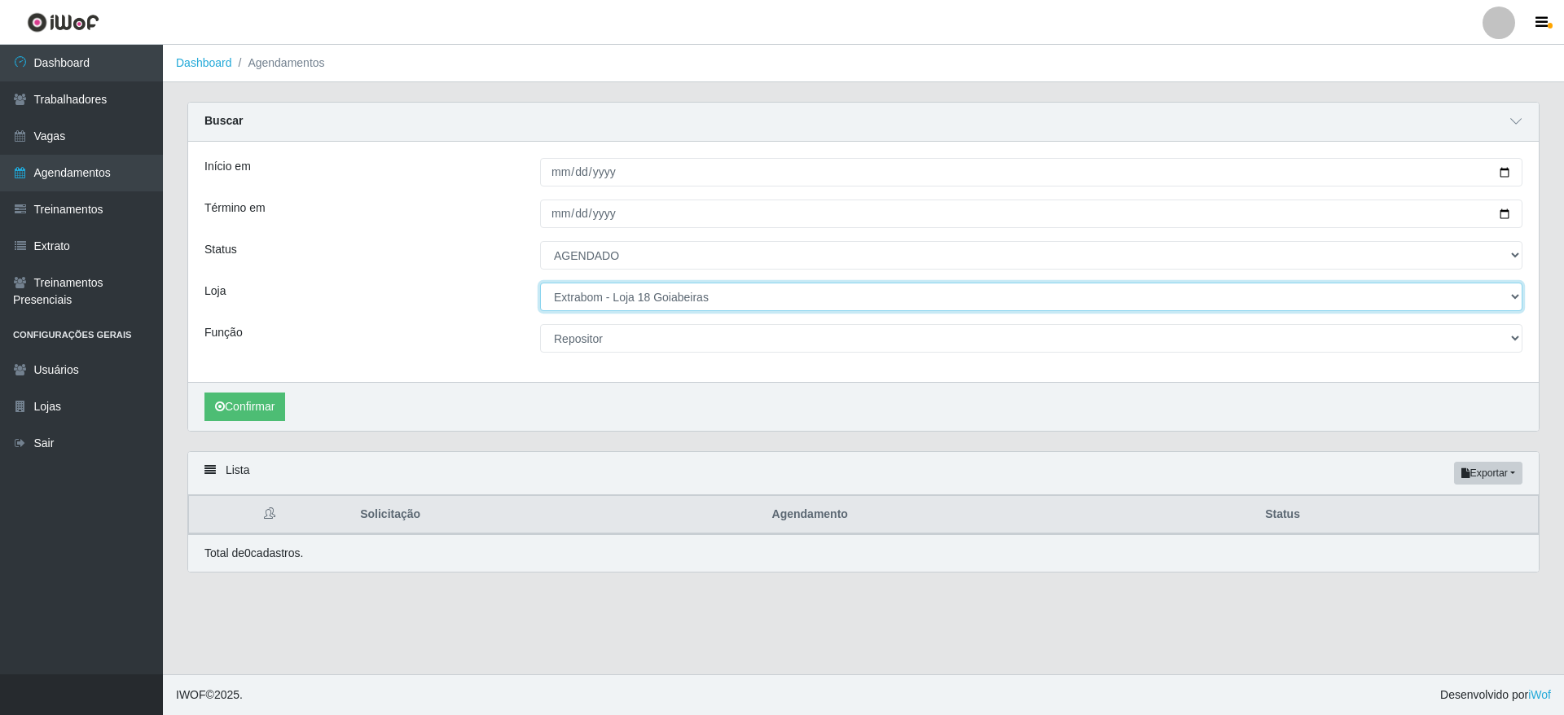
select select "450"
click at [540, 284] on select "[Selecione...] Atacado Vem - [GEOGRAPHIC_DATA] 30 Laranjeiras Velha Atacado Vem…" at bounding box center [1031, 297] width 983 height 29
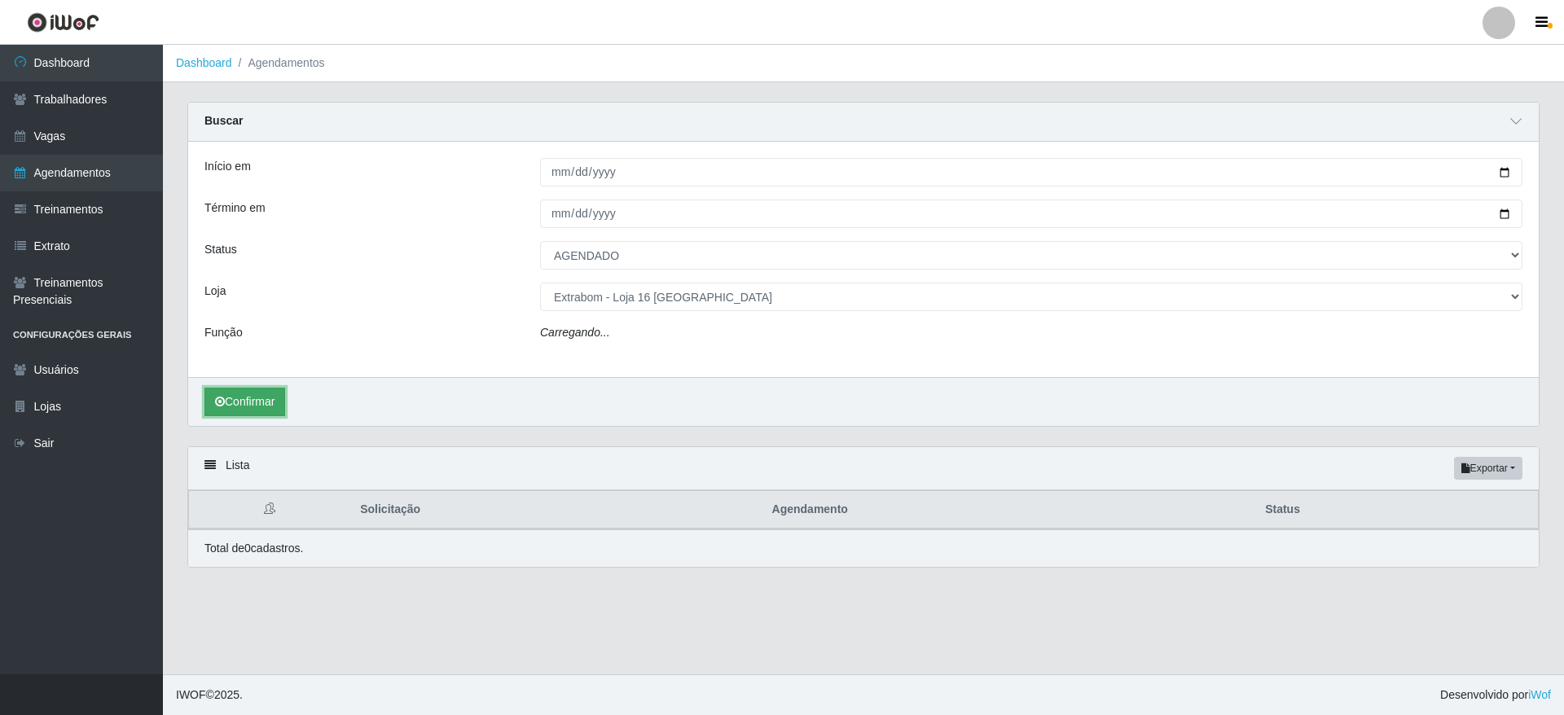
select select "24"
click at [249, 399] on button "Confirmar" at bounding box center [245, 407] width 81 height 29
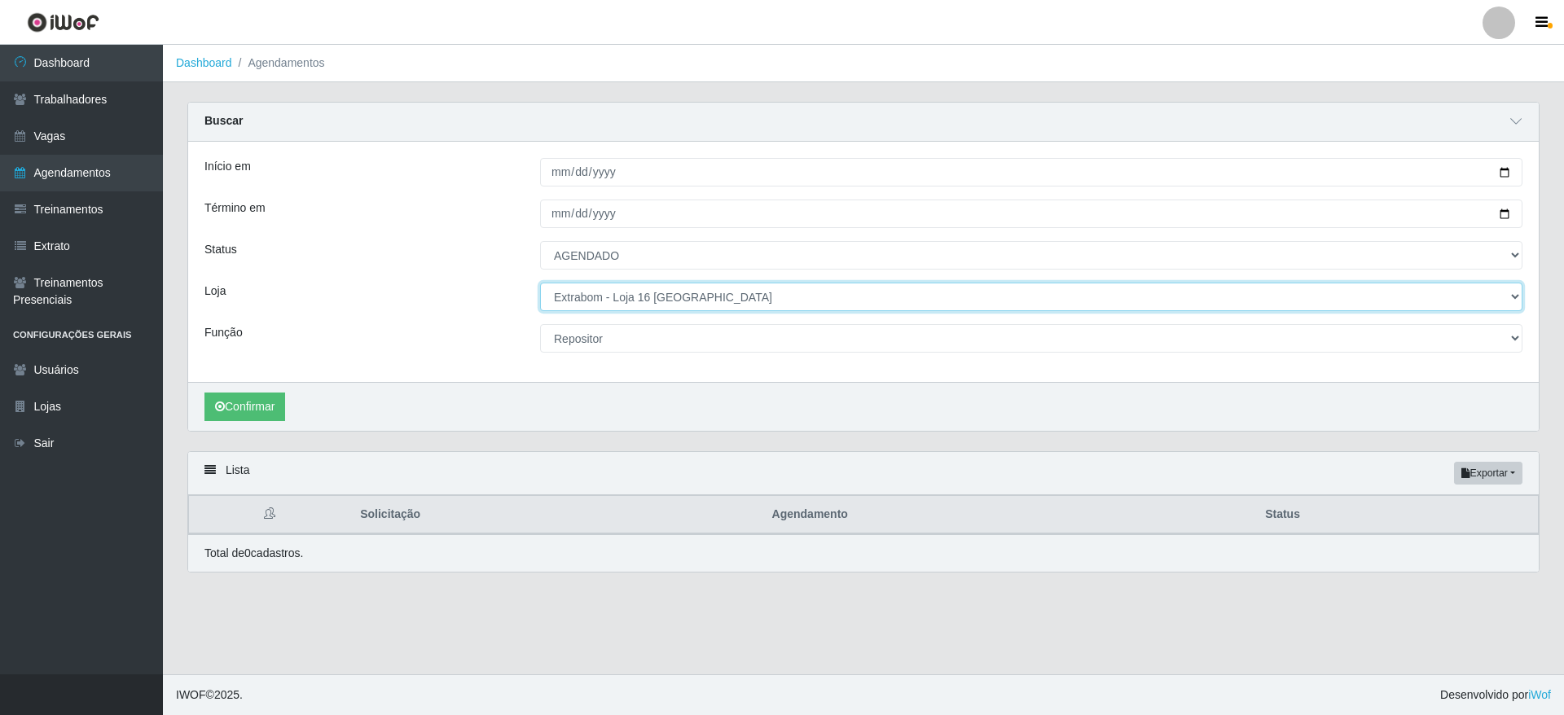
click at [679, 291] on select "[Selecione...] Atacado Vem - [GEOGRAPHIC_DATA] 30 Laranjeiras Velha Atacado Vem…" at bounding box center [1031, 297] width 983 height 29
select select "469"
click at [540, 284] on select "[Selecione...] Atacado Vem - [GEOGRAPHIC_DATA] 30 Laranjeiras Velha Atacado Vem…" at bounding box center [1031, 297] width 983 height 29
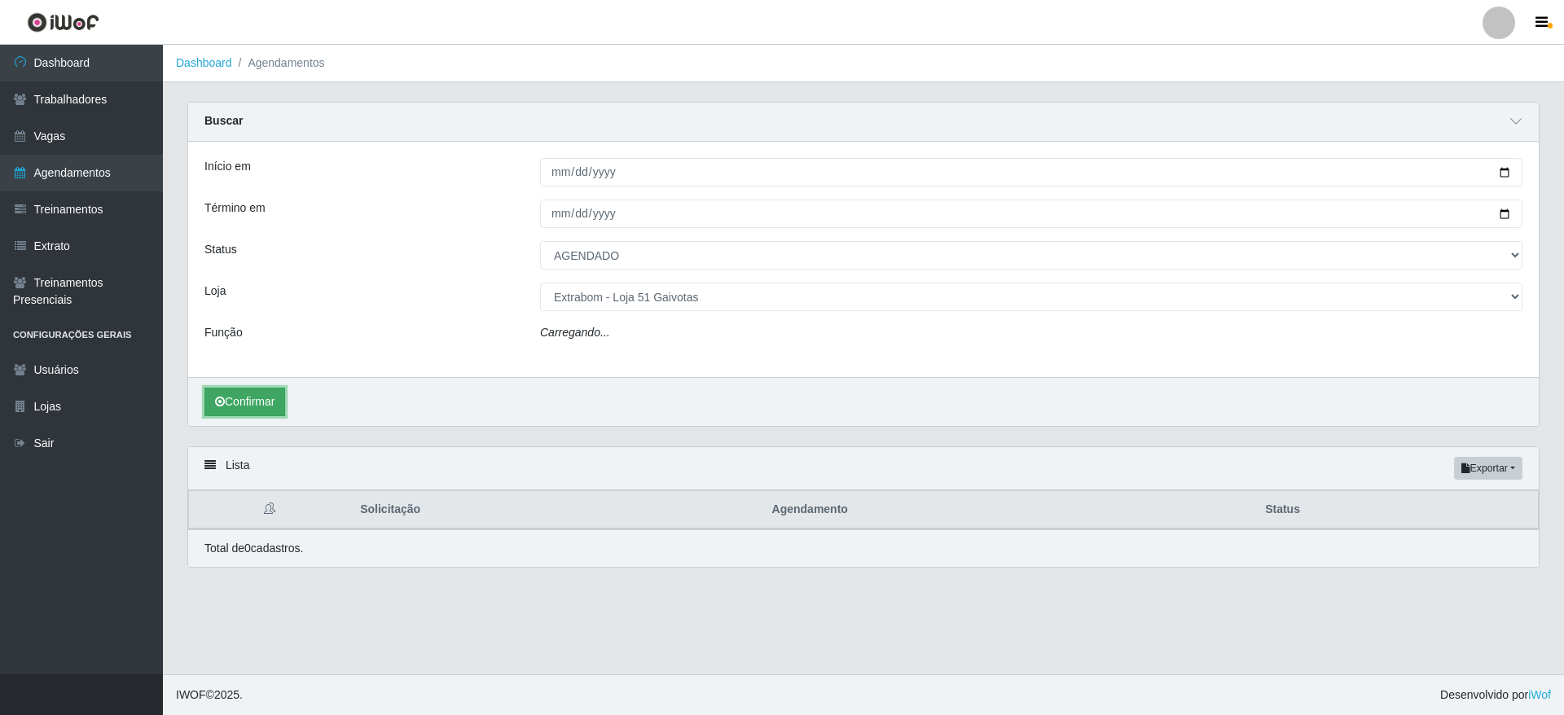
click at [262, 398] on button "Confirmar" at bounding box center [245, 402] width 81 height 29
select select "24"
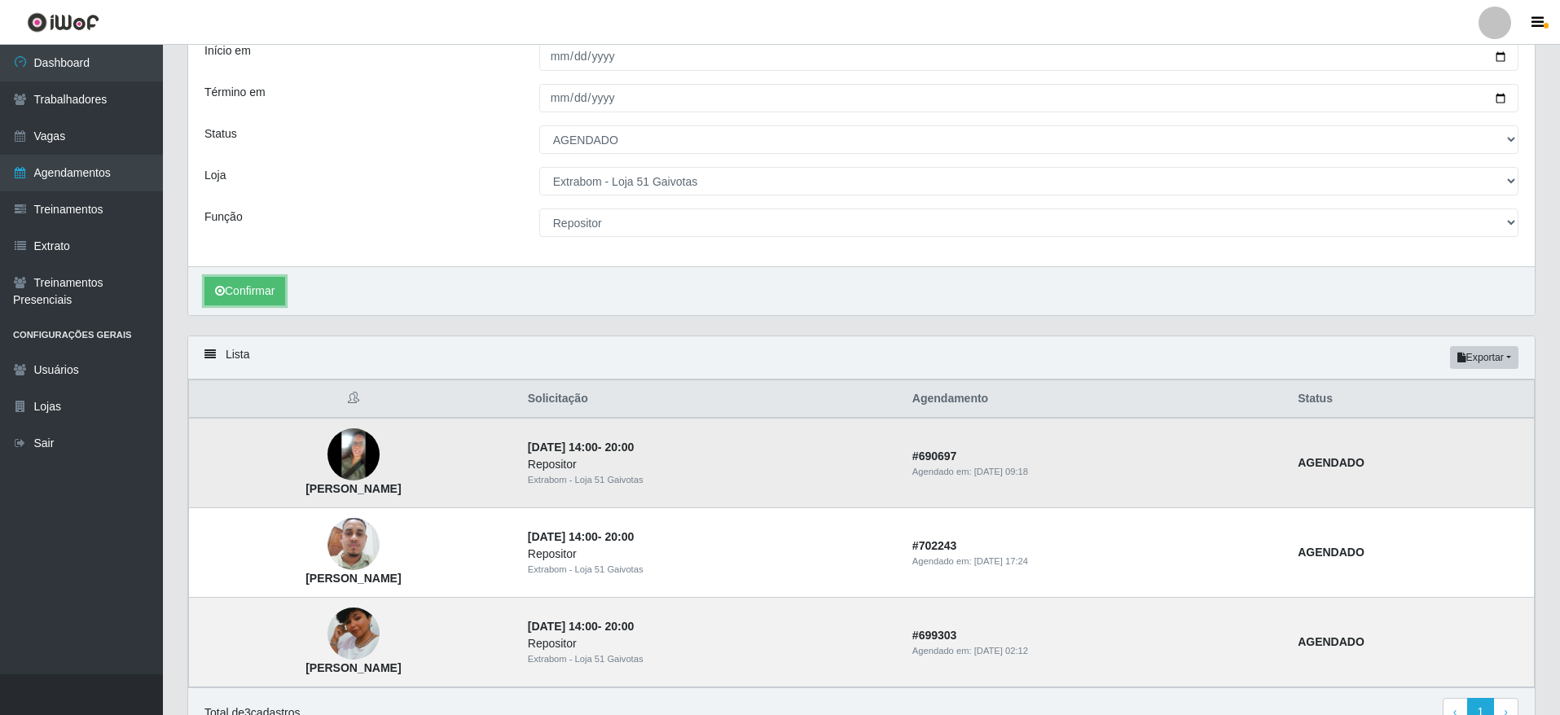
scroll to position [200, 0]
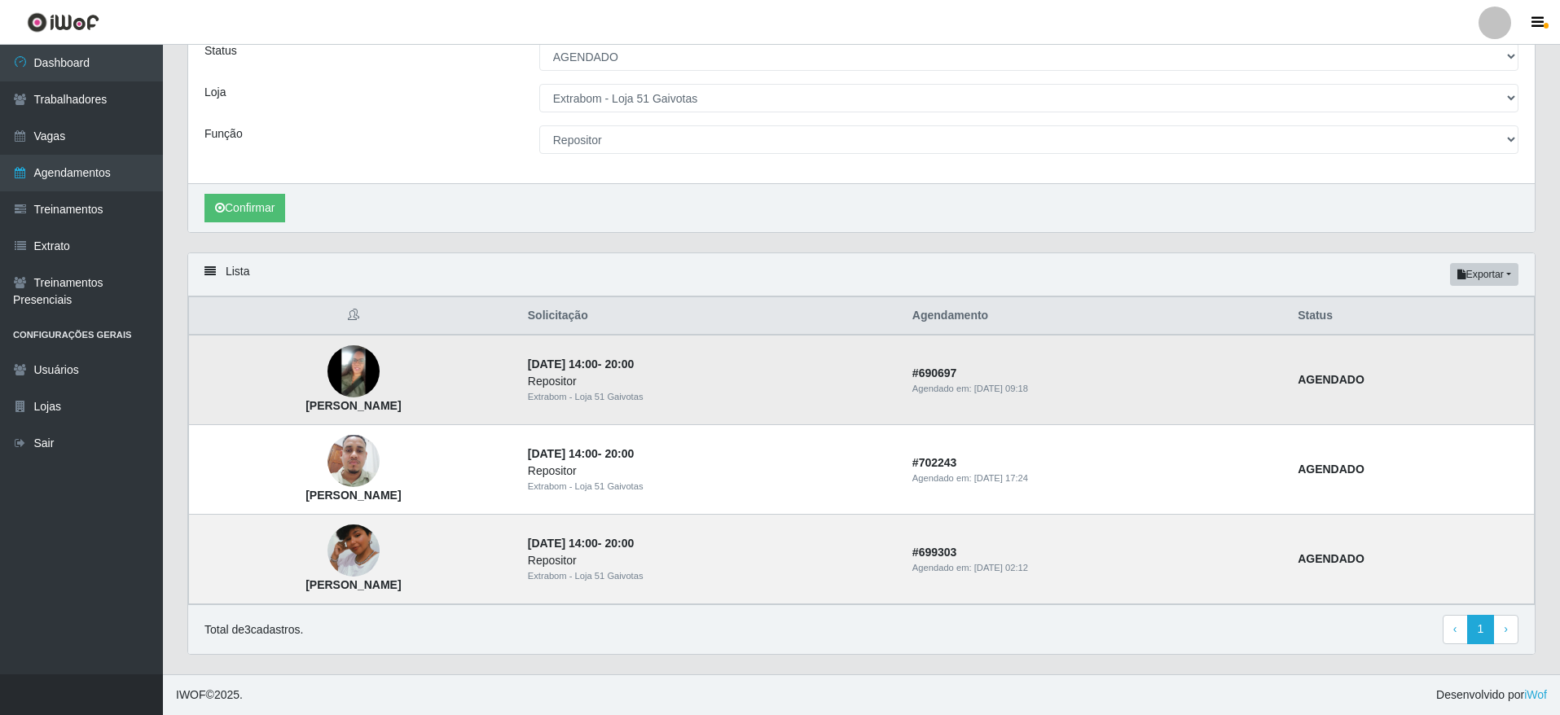
drag, startPoint x: 496, startPoint y: 406, endPoint x: 292, endPoint y: 413, distance: 204.6
click at [292, 413] on td "[PERSON_NAME]" at bounding box center [353, 380] width 329 height 90
copy strong "[PERSON_NAME]"
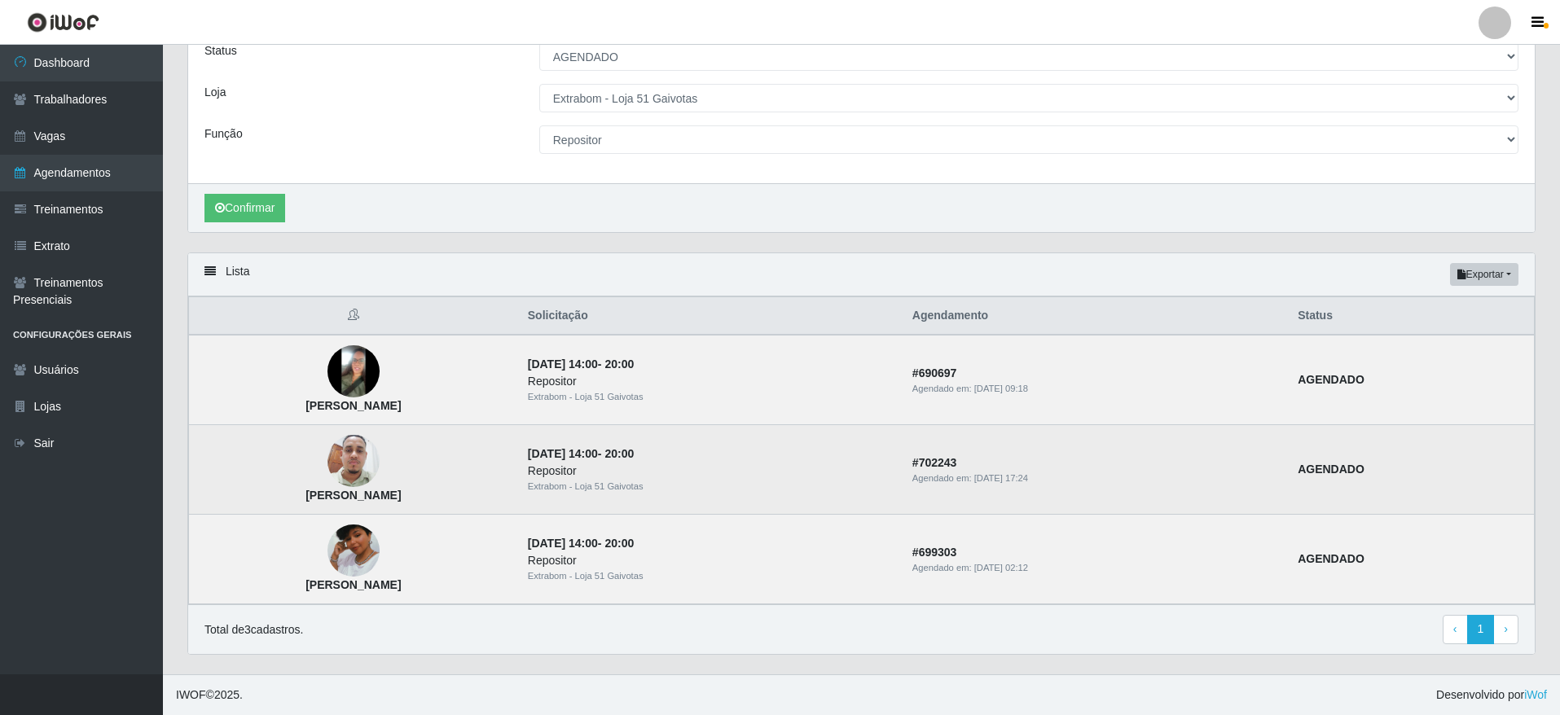
drag, startPoint x: 482, startPoint y: 491, endPoint x: 265, endPoint y: 487, distance: 216.8
click at [265, 487] on td "[PERSON_NAME]" at bounding box center [353, 470] width 329 height 90
copy td "[PERSON_NAME]"
click at [481, 484] on td "[PERSON_NAME]" at bounding box center [353, 470] width 329 height 90
drag, startPoint x: 486, startPoint y: 491, endPoint x: 315, endPoint y: 497, distance: 170.4
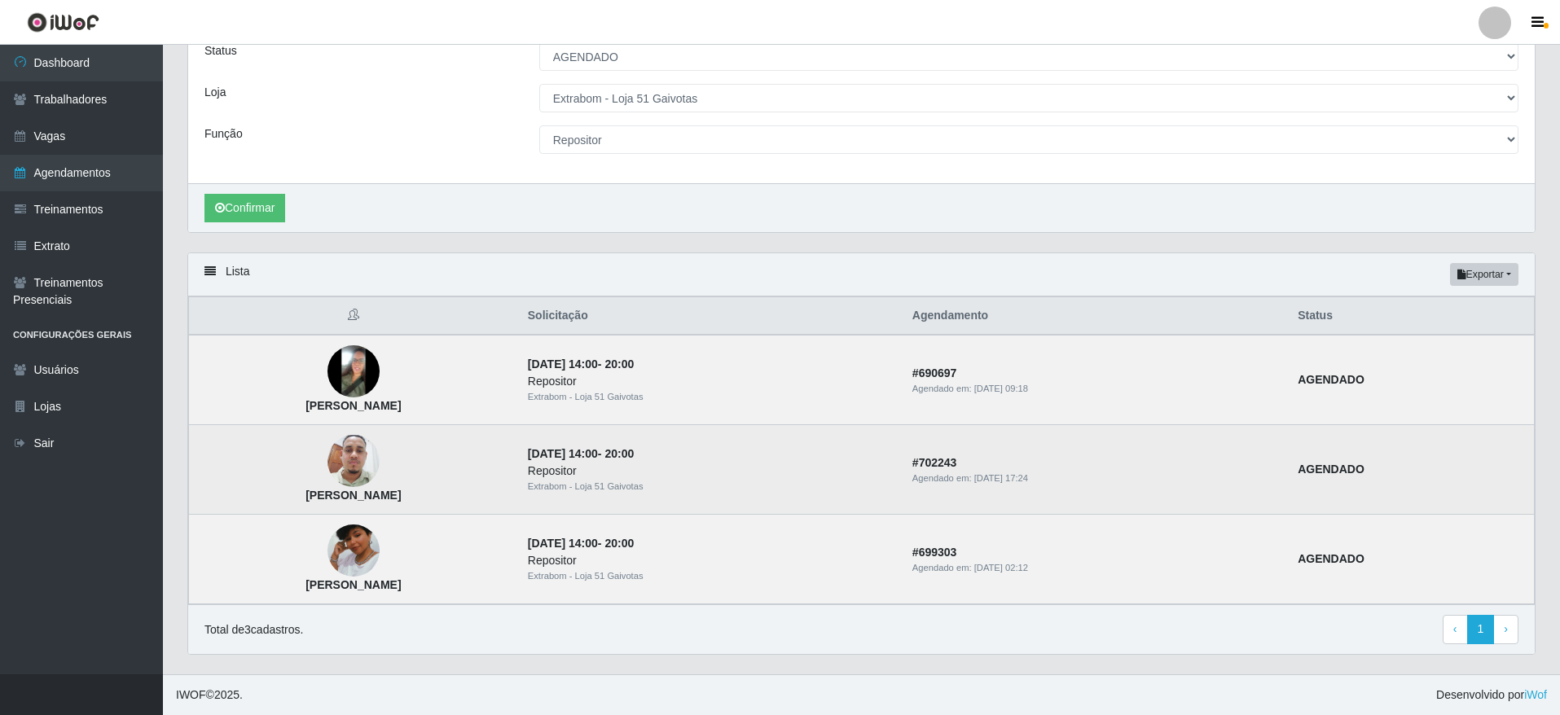
click at [315, 497] on td "[PERSON_NAME]" at bounding box center [353, 470] width 329 height 90
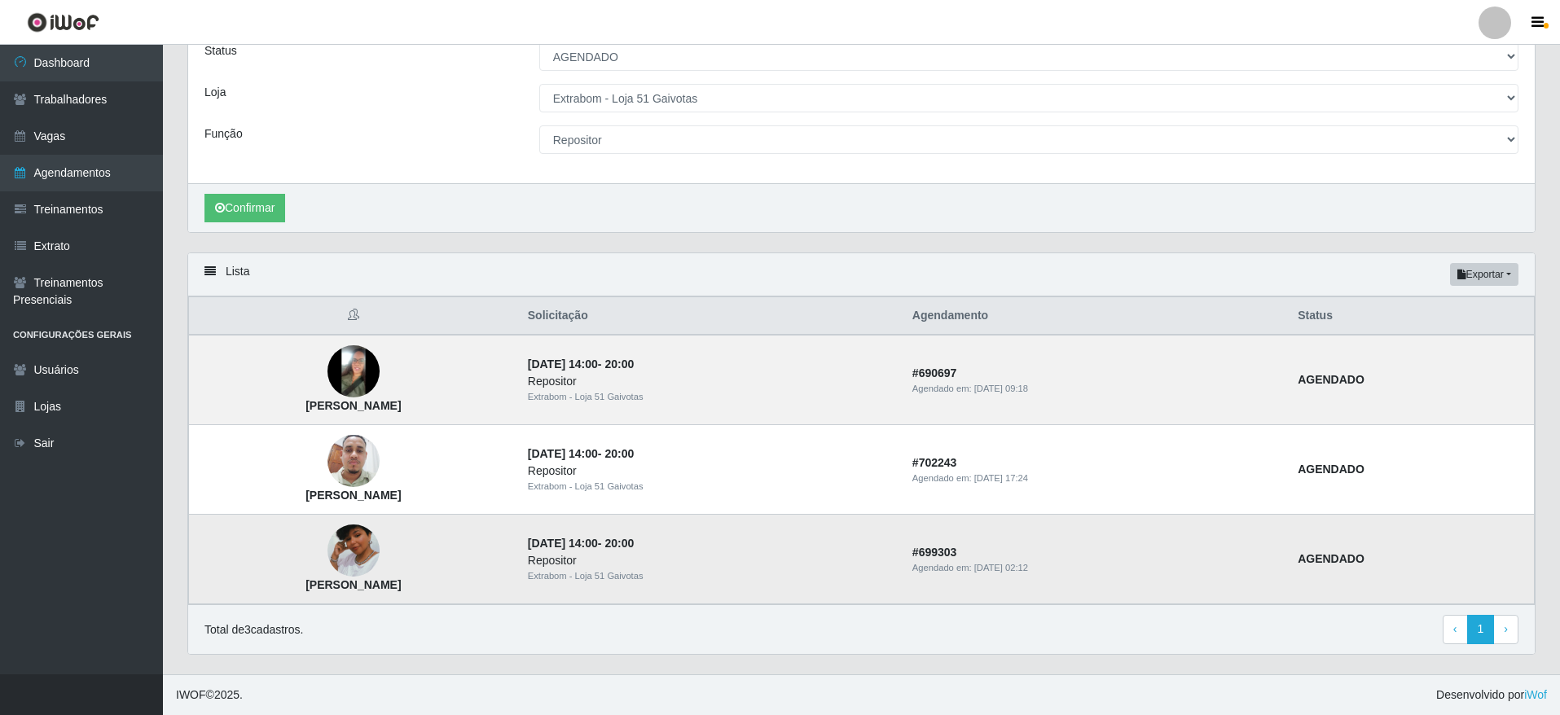
drag, startPoint x: 478, startPoint y: 579, endPoint x: 314, endPoint y: 581, distance: 163.8
click at [314, 581] on td "[PERSON_NAME]" at bounding box center [353, 560] width 329 height 90
click at [780, 207] on div "Confirmar" at bounding box center [861, 207] width 1347 height 49
click at [754, 87] on select "[Selecione...] Atacado Vem - [GEOGRAPHIC_DATA] 30 Laranjeiras Velha Atacado Vem…" at bounding box center [1028, 98] width 979 height 29
select select "468"
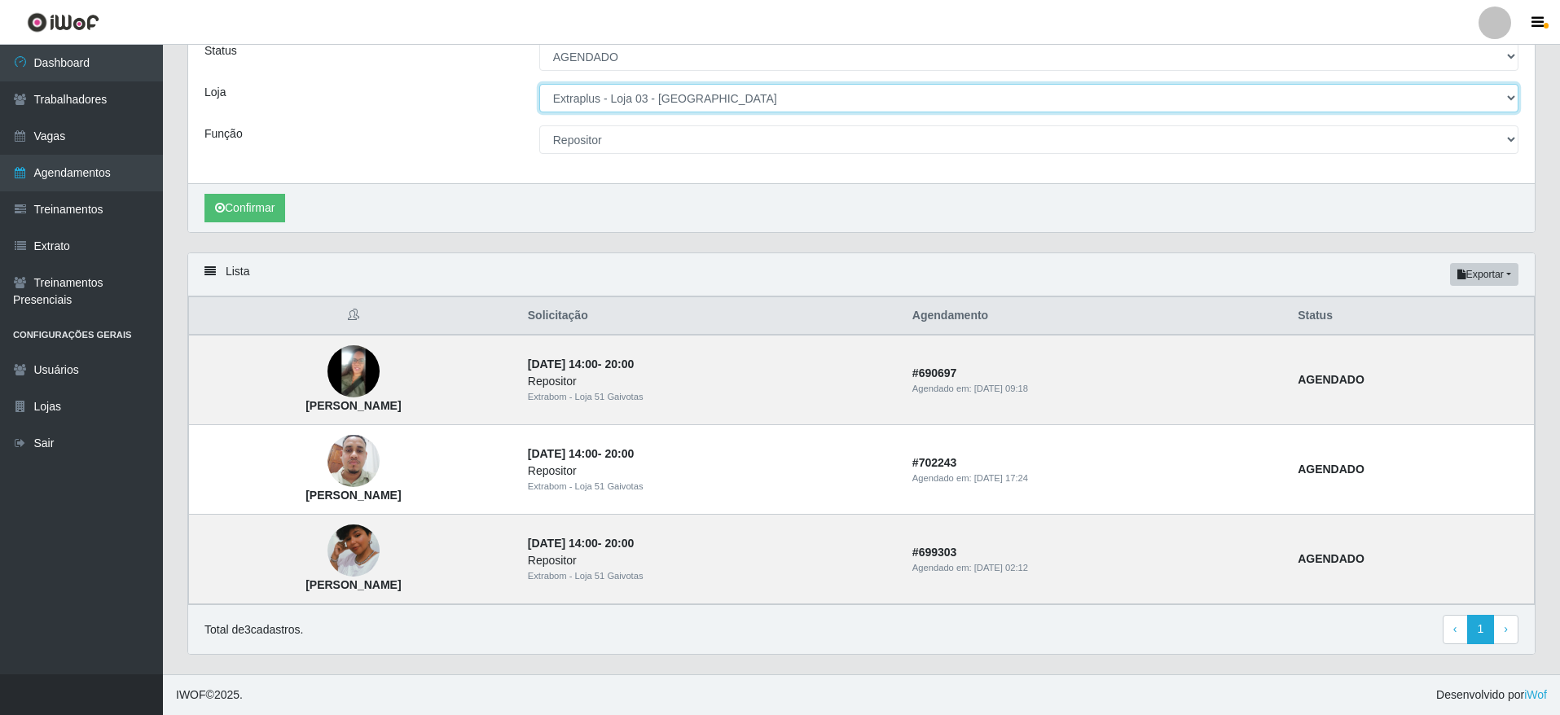
click at [539, 89] on select "[Selecione...] Atacado Vem - [GEOGRAPHIC_DATA] 30 Laranjeiras Velha Atacado Vem…" at bounding box center [1028, 98] width 979 height 29
select select "24"
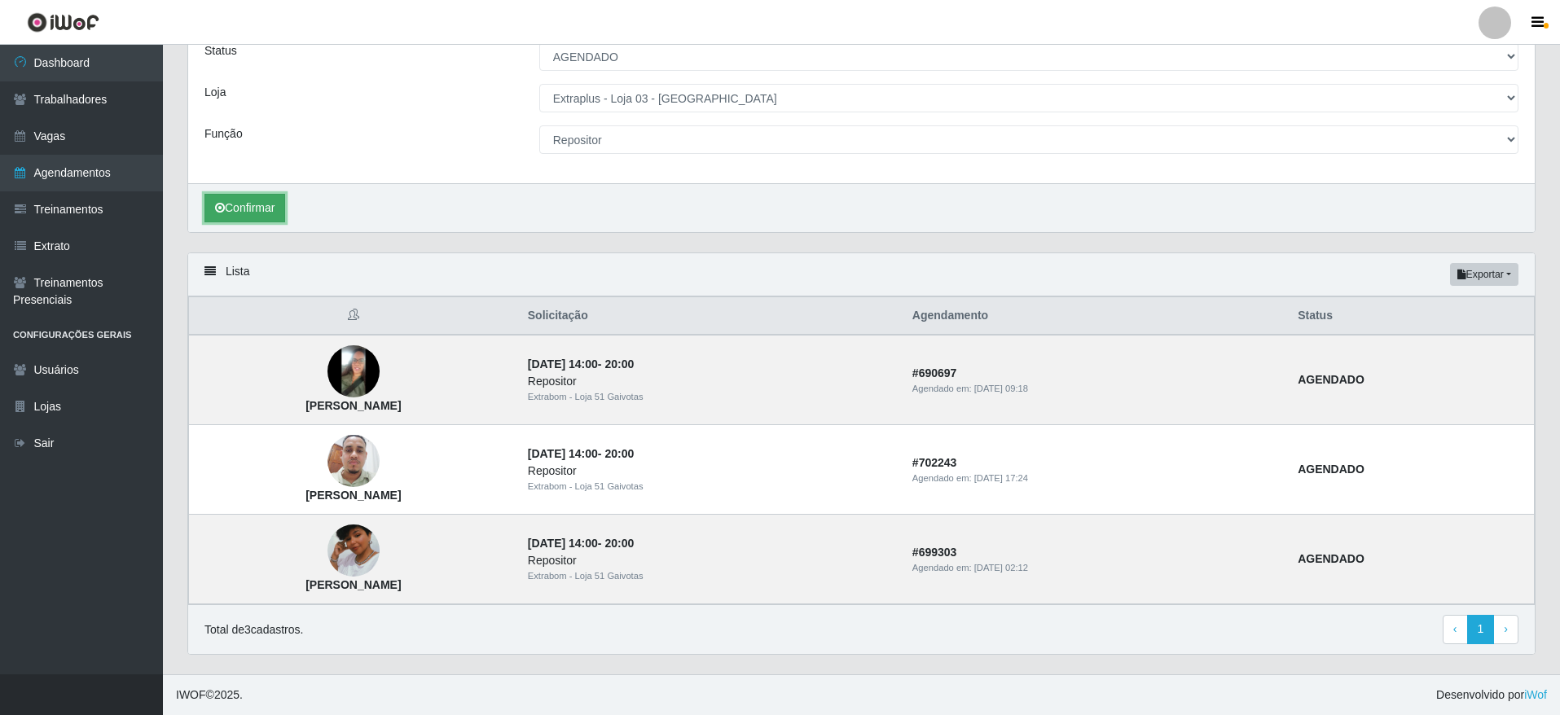
click at [258, 209] on button "Confirmar" at bounding box center [245, 208] width 81 height 29
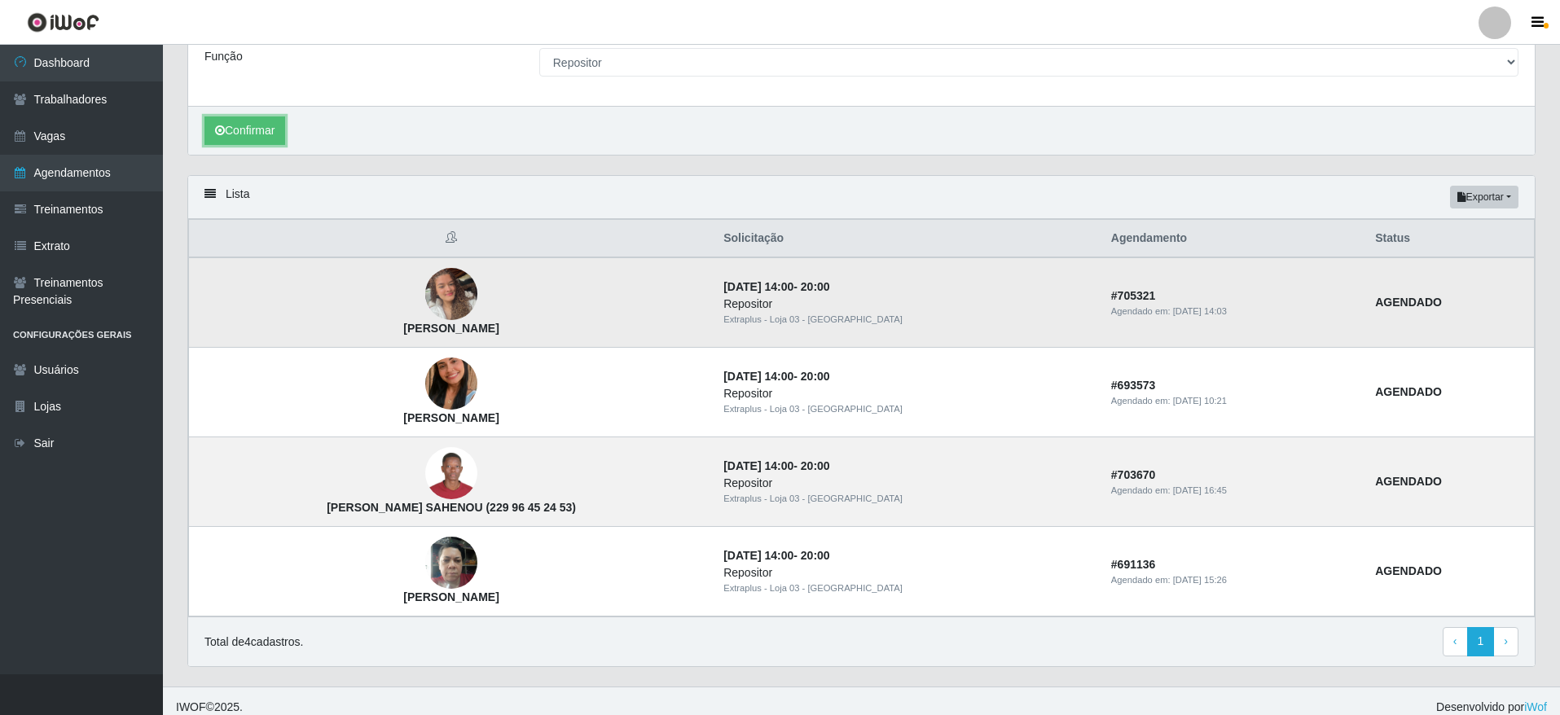
scroll to position [289, 0]
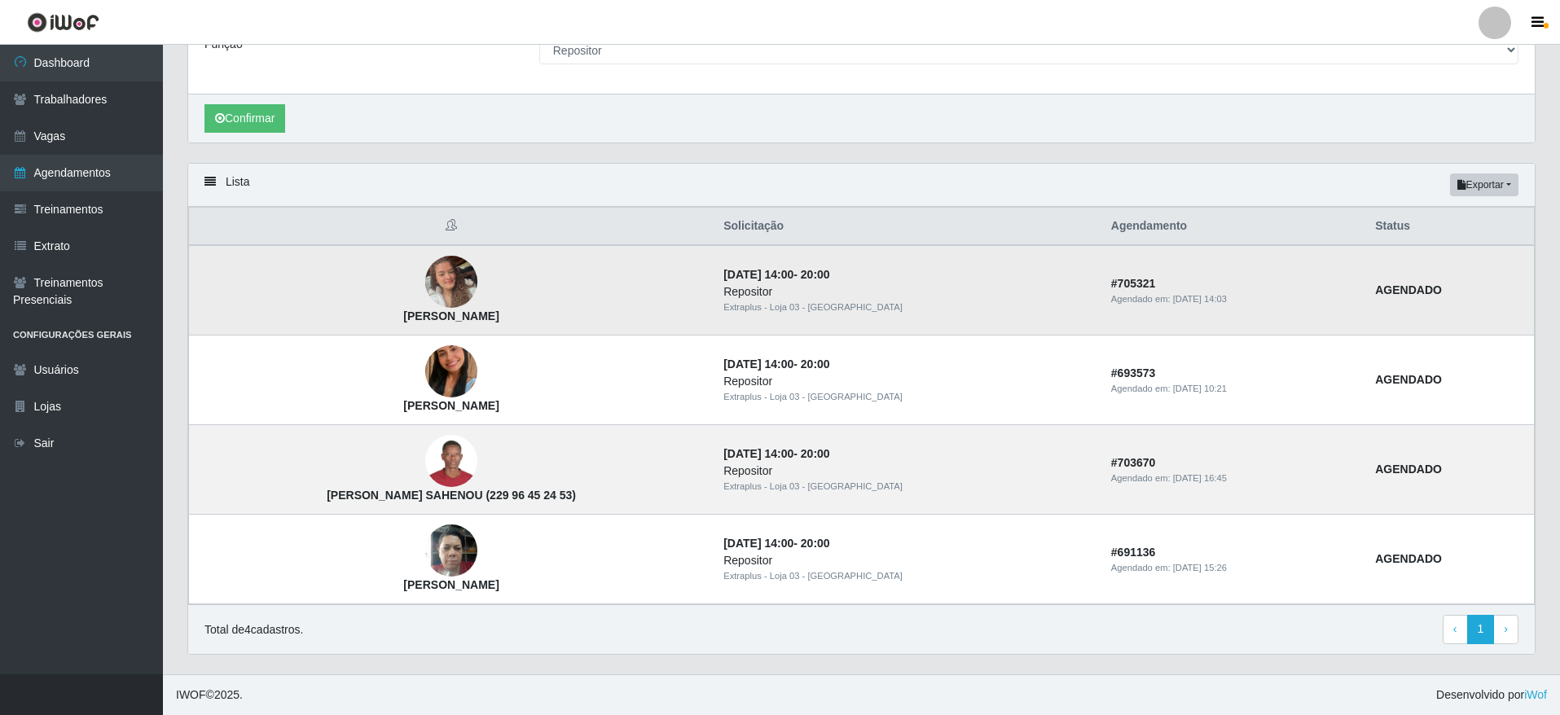
drag, startPoint x: 499, startPoint y: 317, endPoint x: 336, endPoint y: 320, distance: 163.0
click at [336, 320] on td "[PERSON_NAME]" at bounding box center [452, 290] width 526 height 90
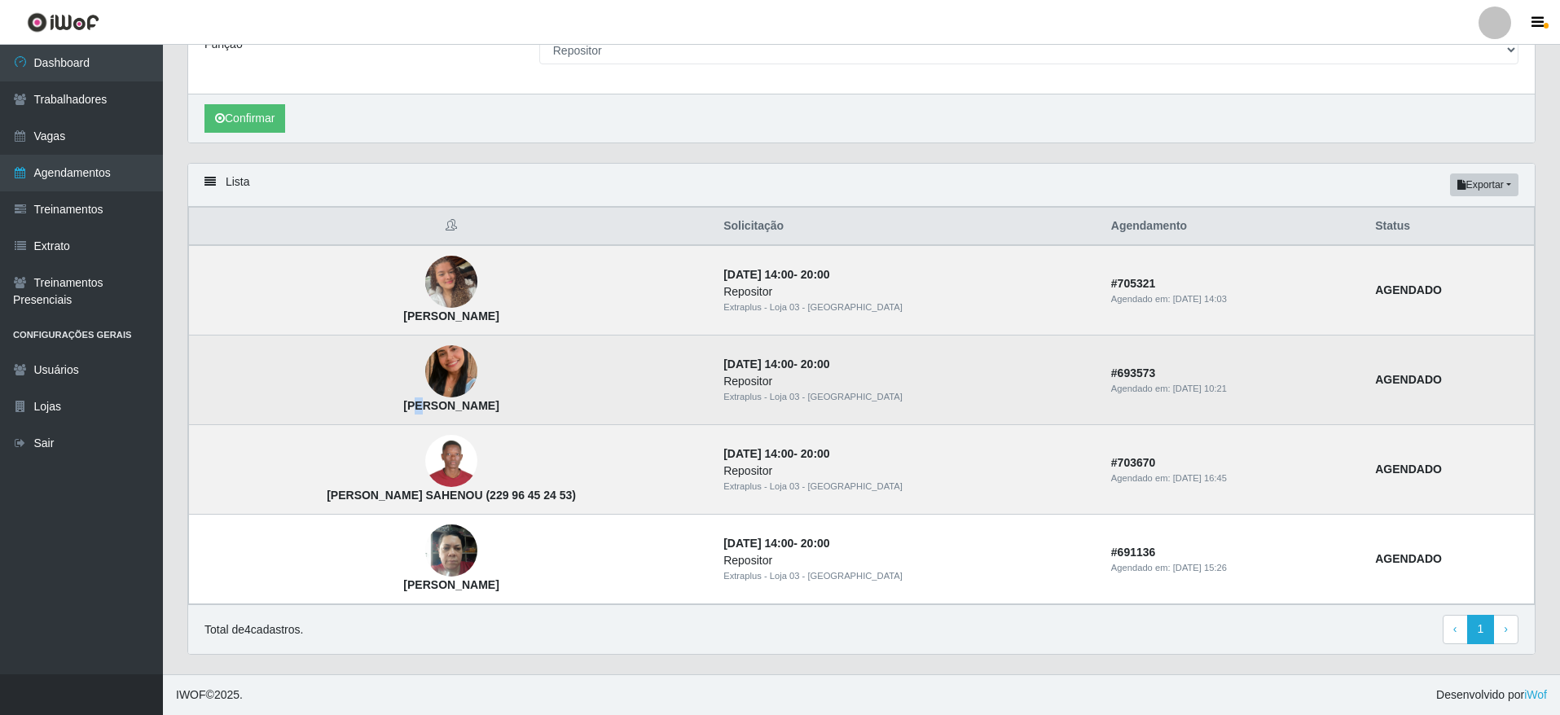
click at [403, 407] on strong "[PERSON_NAME]" at bounding box center [450, 405] width 95 height 13
drag, startPoint x: 360, startPoint y: 407, endPoint x: 500, endPoint y: 406, distance: 140.1
click at [500, 406] on td "[PERSON_NAME]" at bounding box center [452, 381] width 526 height 90
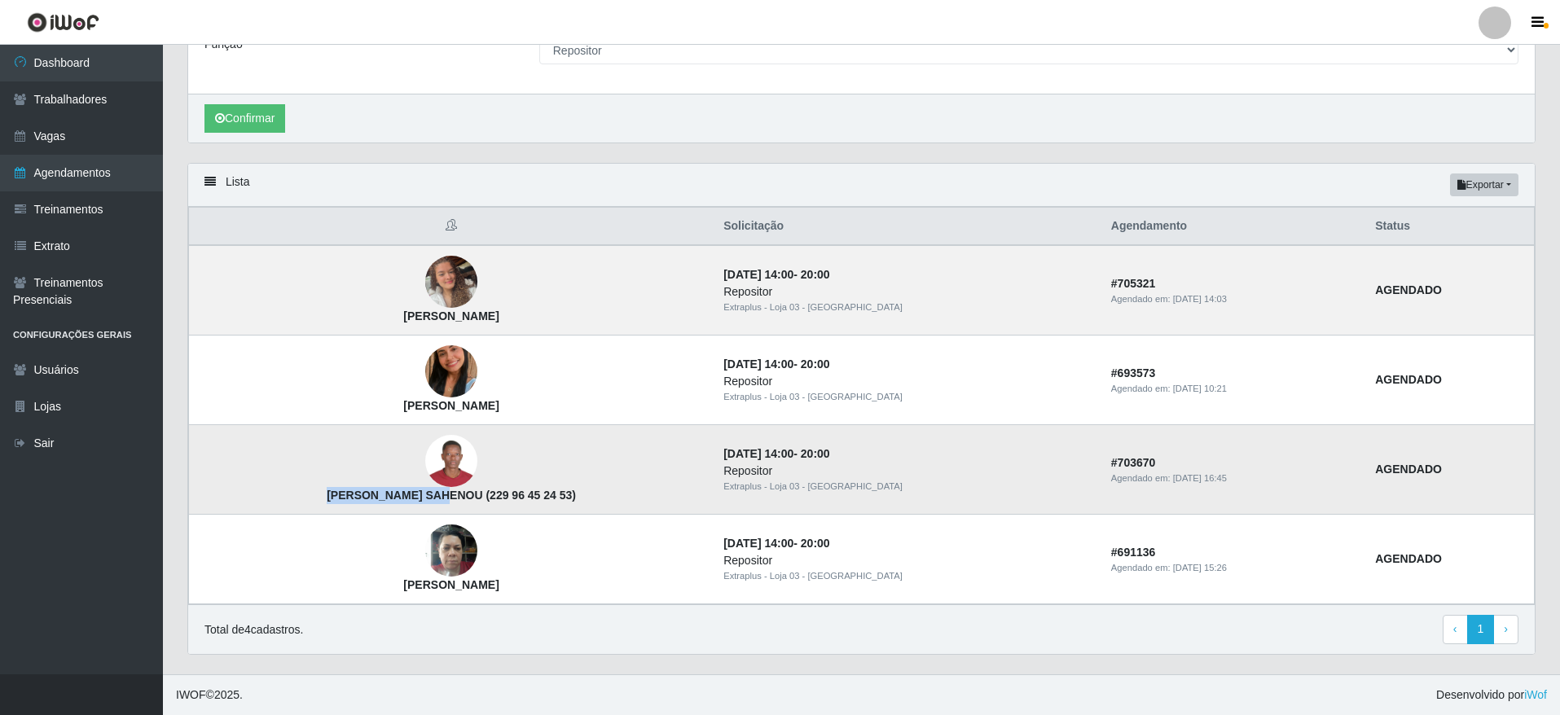
drag, startPoint x: 431, startPoint y: 497, endPoint x: 322, endPoint y: 494, distance: 109.2
click at [322, 494] on td "[PERSON_NAME] SAHENOU (229 96 45 24 53)" at bounding box center [452, 470] width 526 height 90
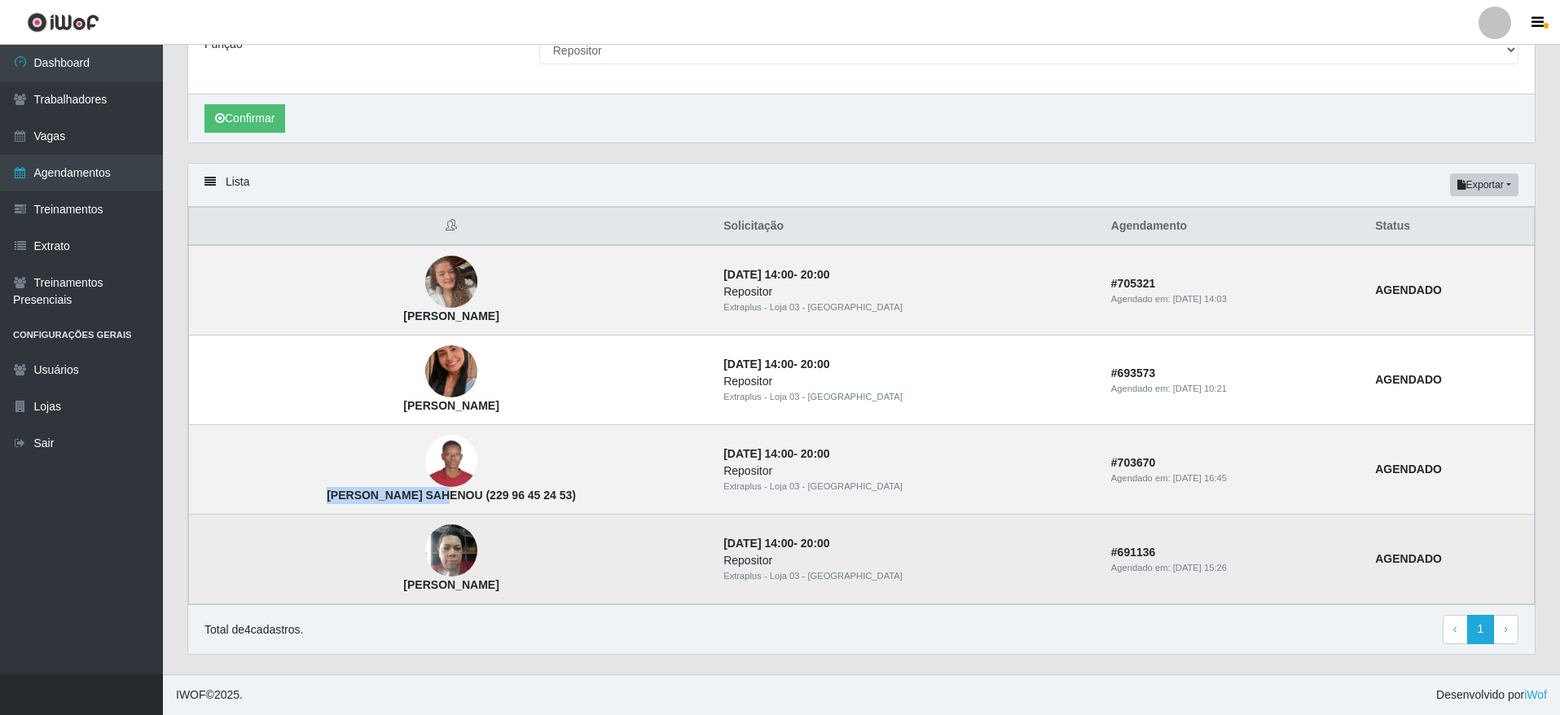
drag, startPoint x: 505, startPoint y: 575, endPoint x: 520, endPoint y: 587, distance: 18.6
click at [520, 587] on td "[PERSON_NAME]" at bounding box center [452, 560] width 526 height 90
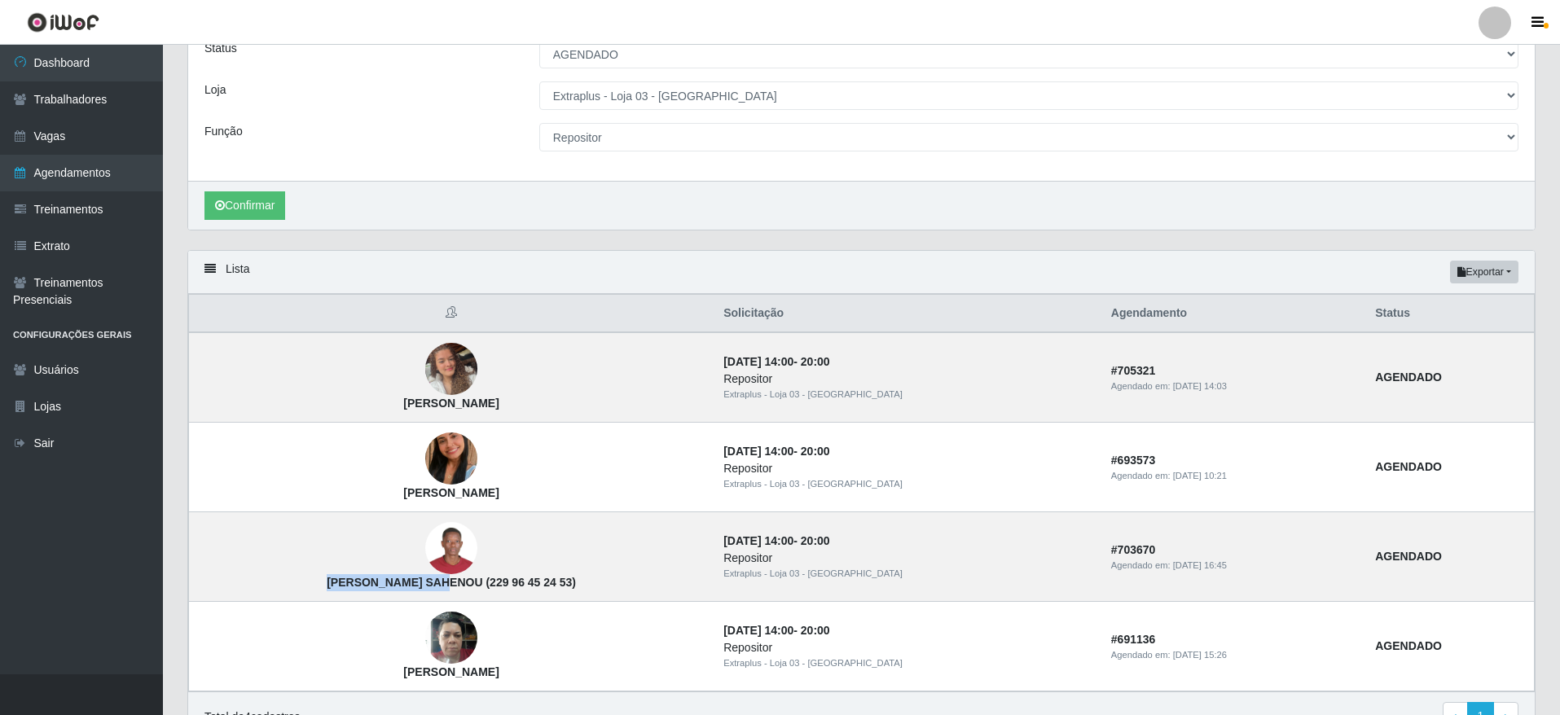
scroll to position [167, 0]
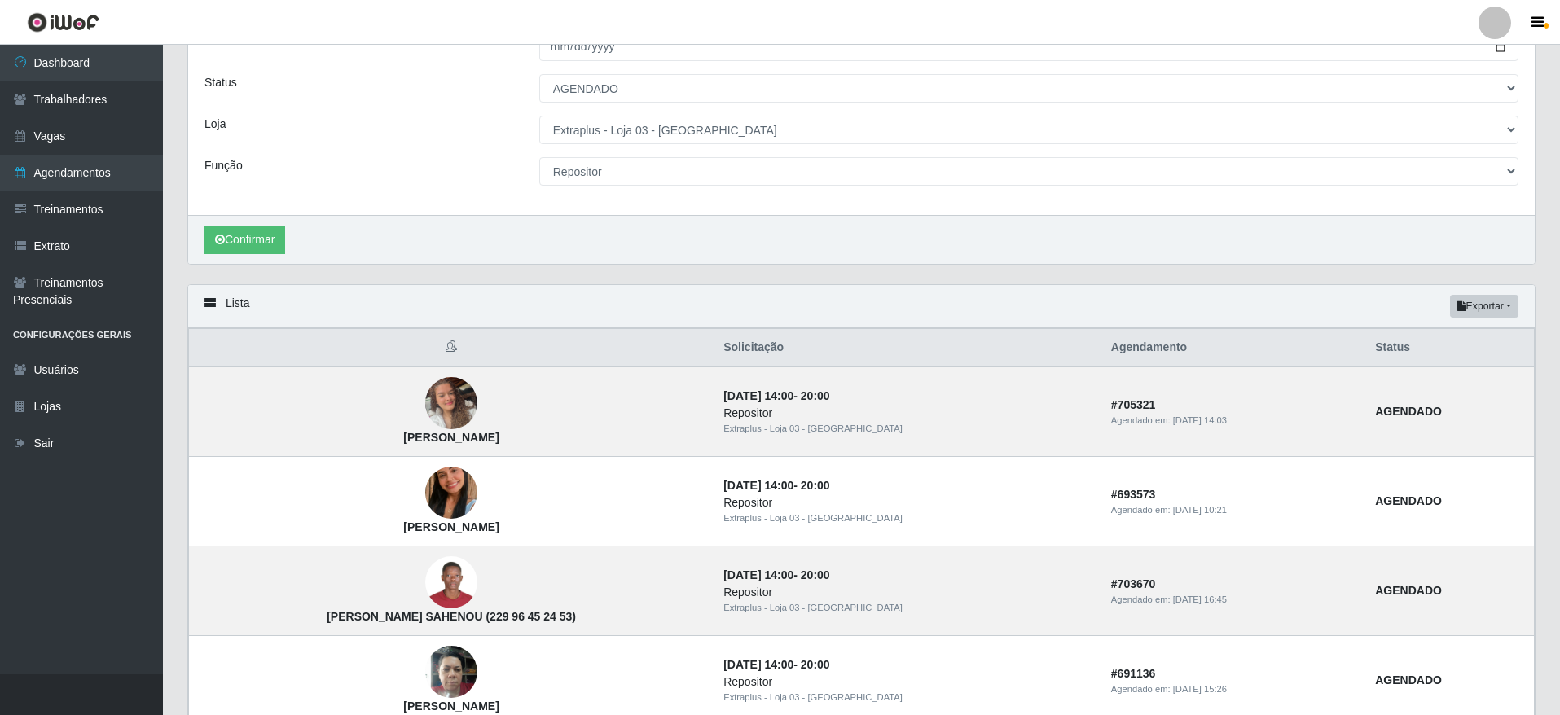
click at [579, 269] on div "Carregando... Buscar Início em [DATE] Término em [DATE] Status [Selecione...] A…" at bounding box center [861, 110] width 1373 height 350
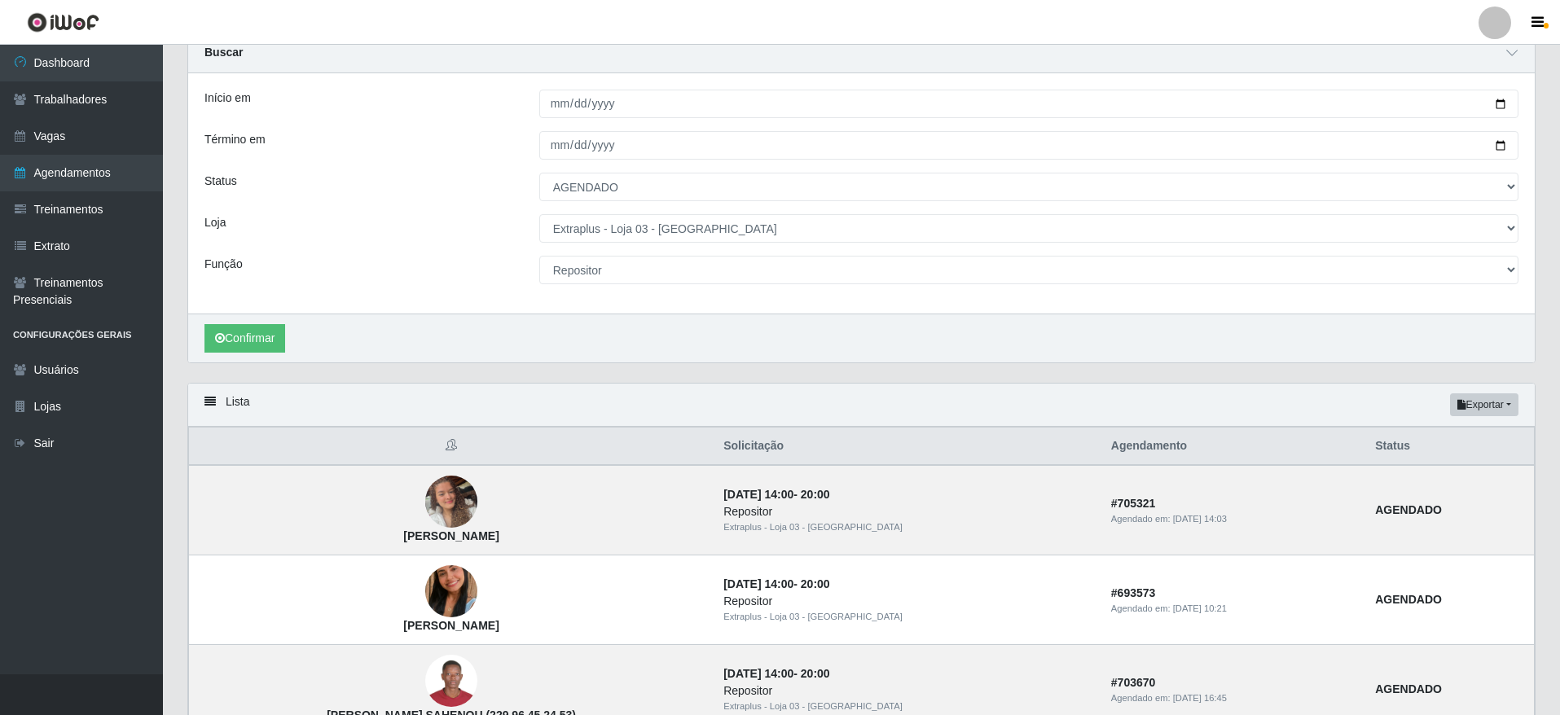
scroll to position [45, 0]
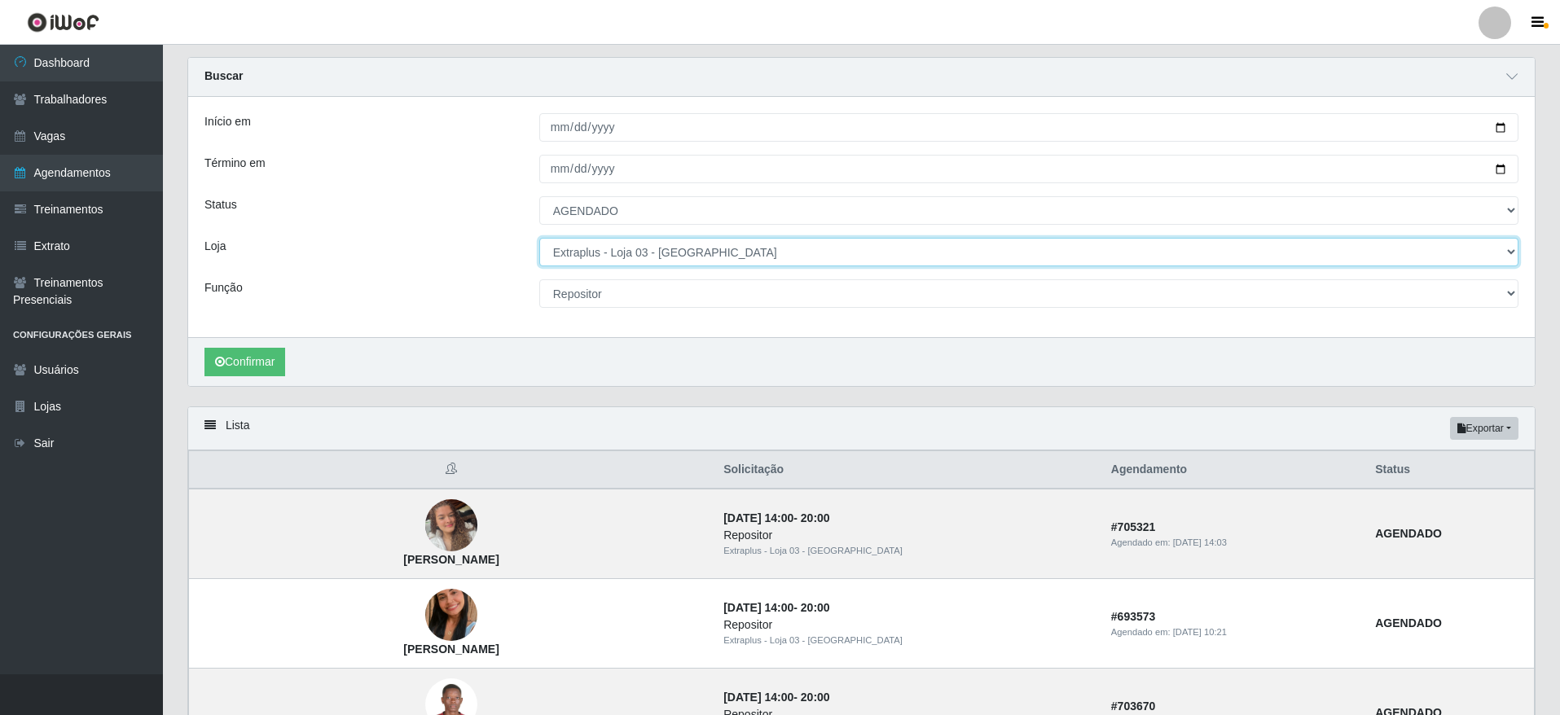
click at [703, 263] on select "[Selecione...] Atacado Vem - [GEOGRAPHIC_DATA] 30 Laranjeiras Velha Atacado Vem…" at bounding box center [1028, 252] width 979 height 29
select select "451"
click at [539, 239] on select "[Selecione...] Atacado Vem - [GEOGRAPHIC_DATA] 30 Laranjeiras Velha Atacado Vem…" at bounding box center [1028, 252] width 979 height 29
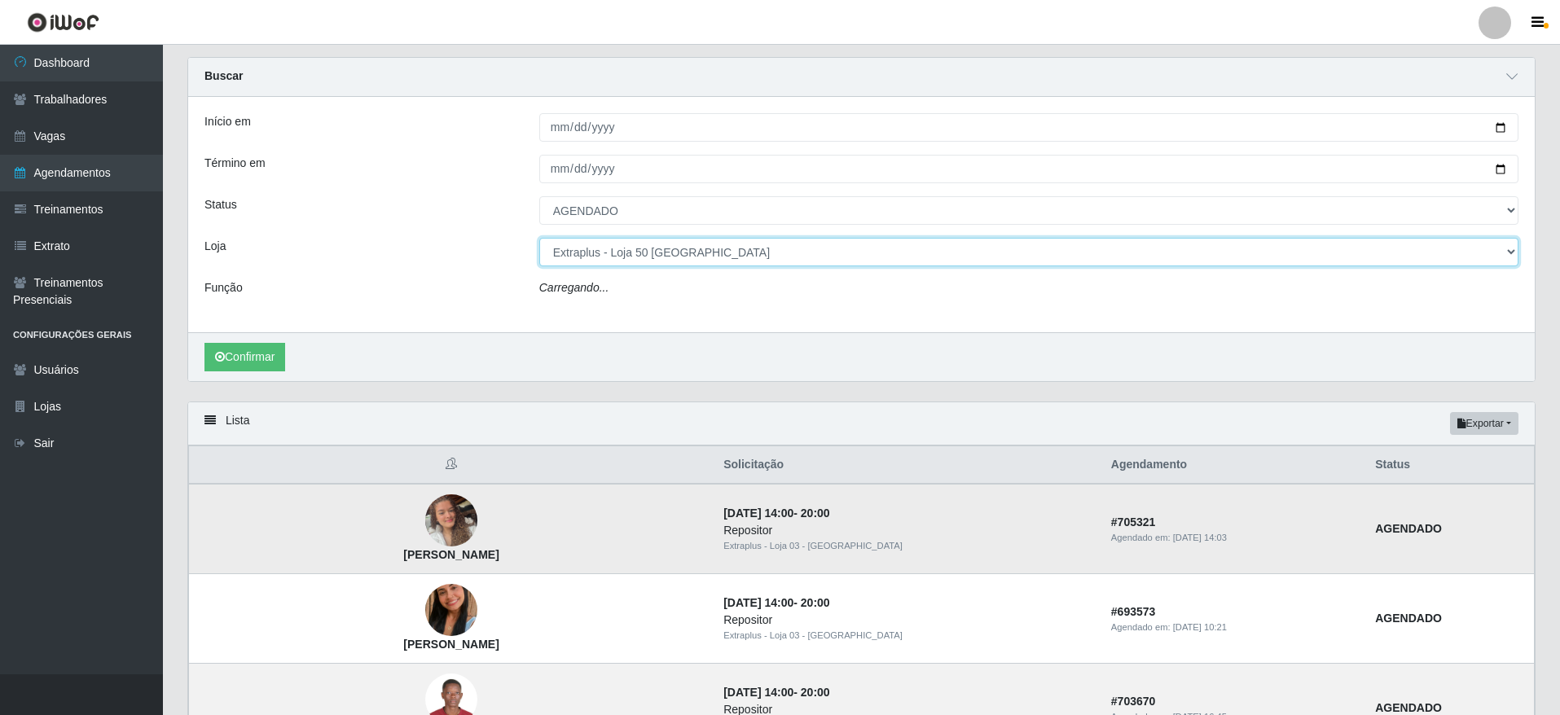
select select "24"
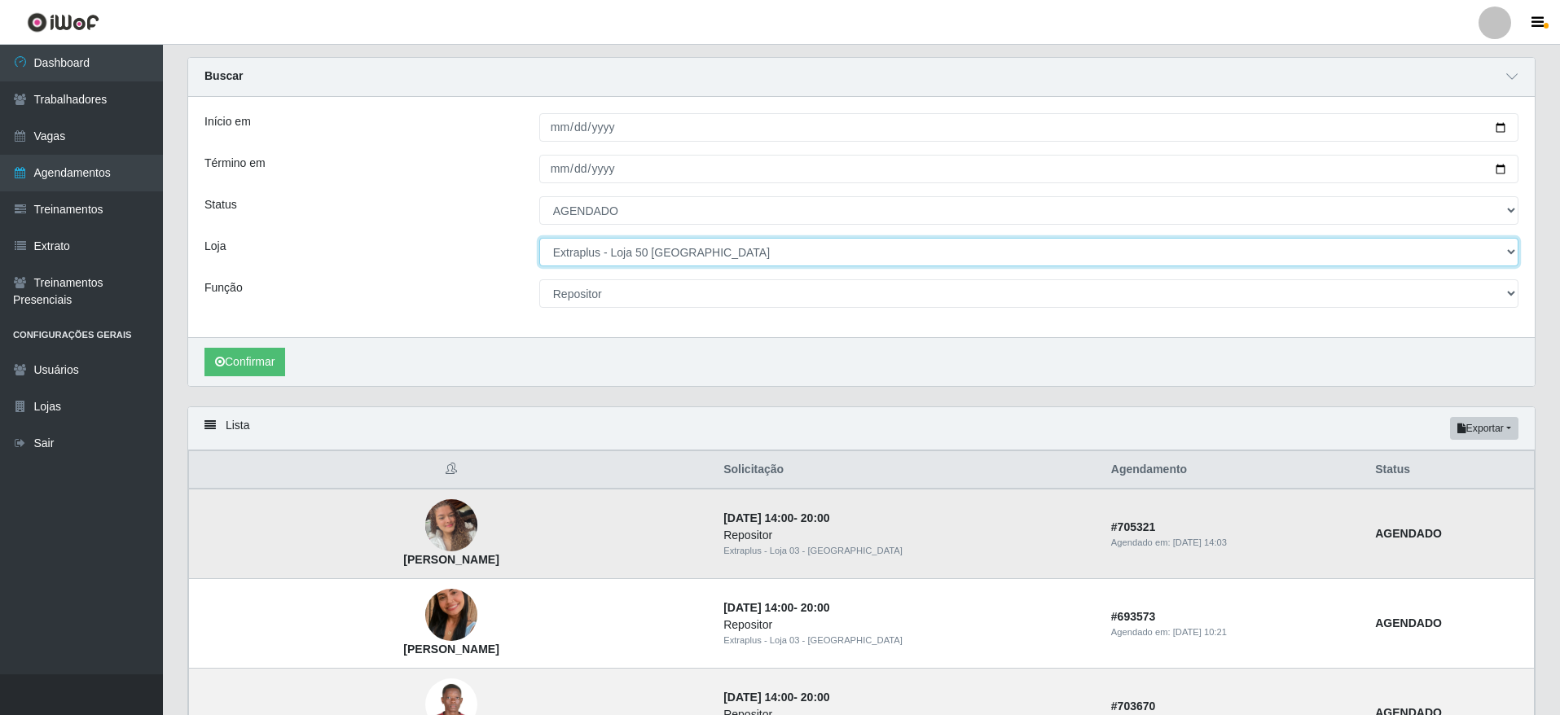
scroll to position [167, 0]
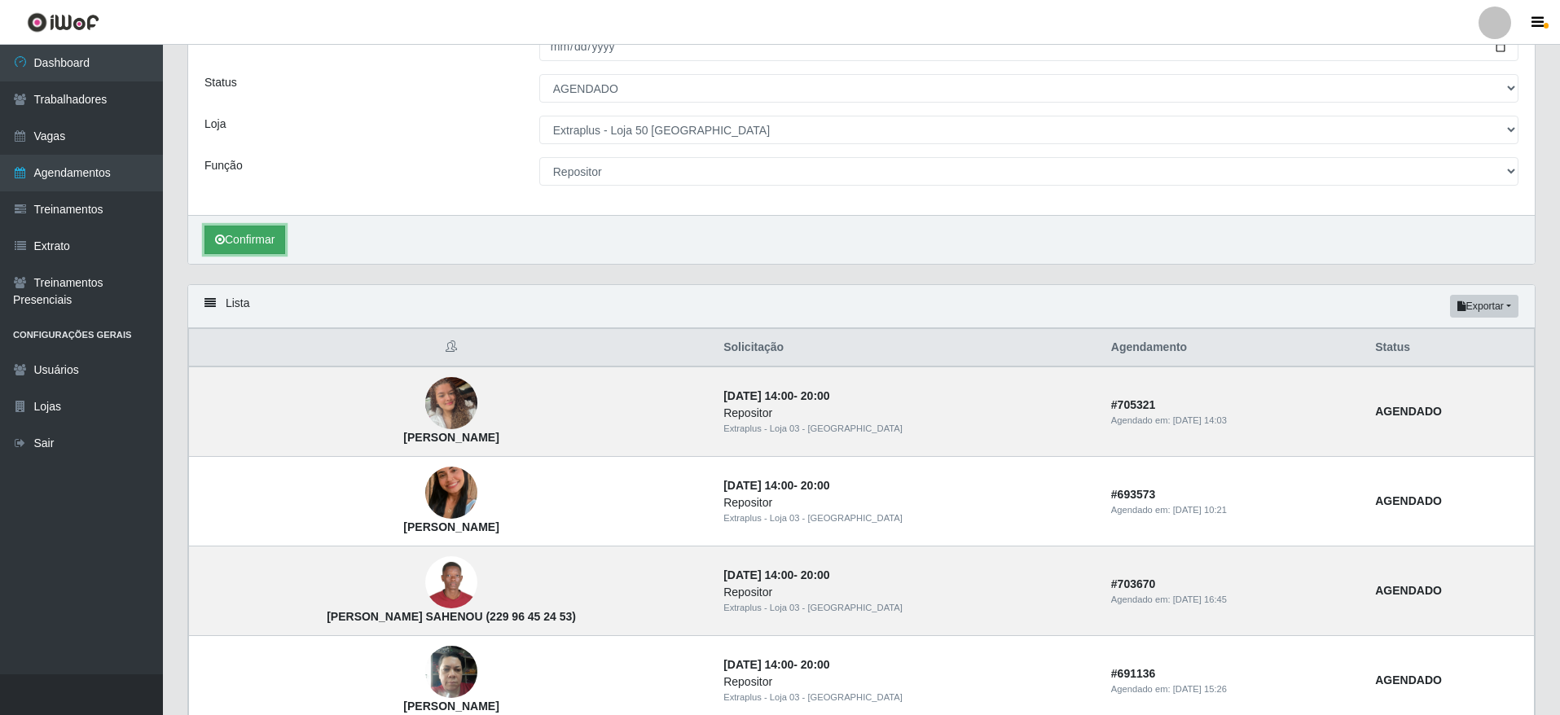
click at [266, 228] on button "Confirmar" at bounding box center [245, 240] width 81 height 29
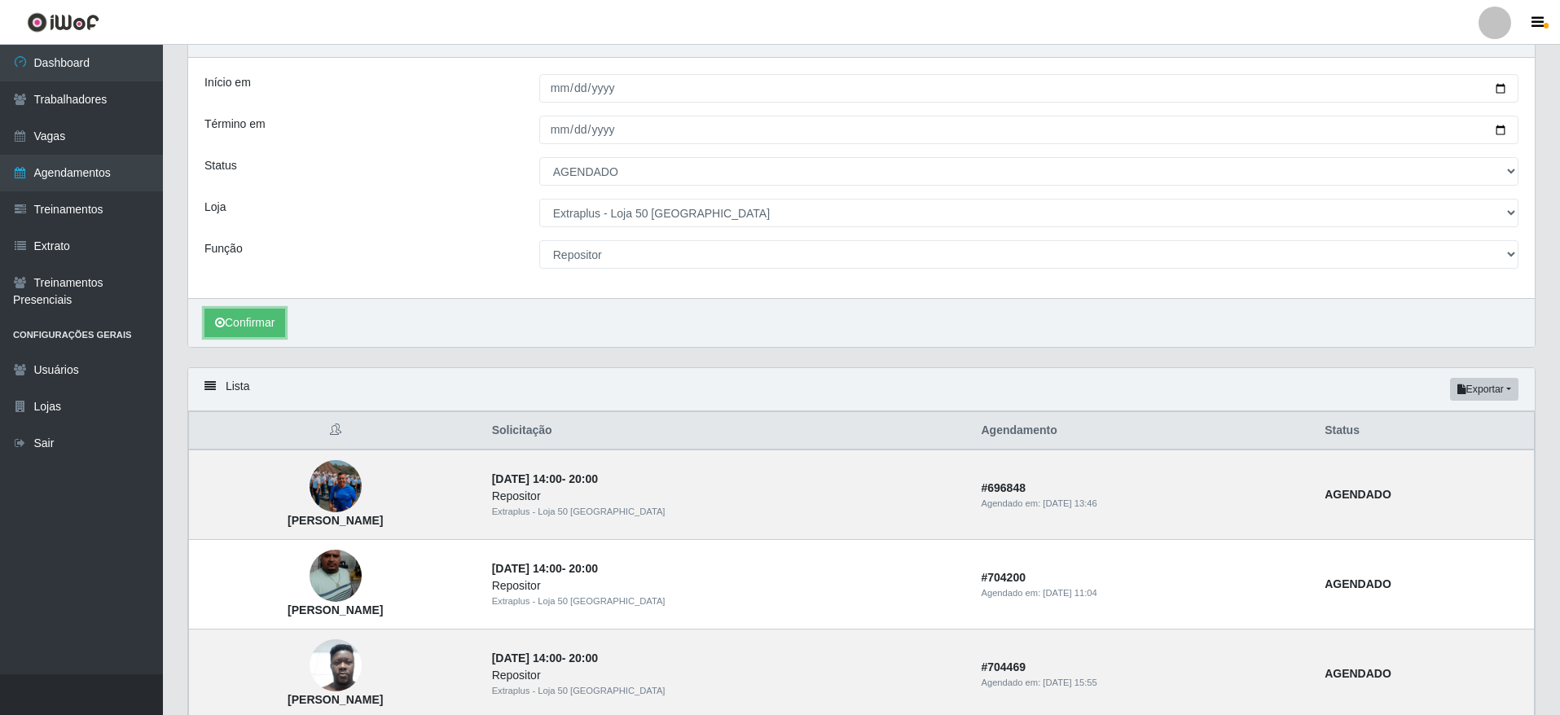
scroll to position [200, 0]
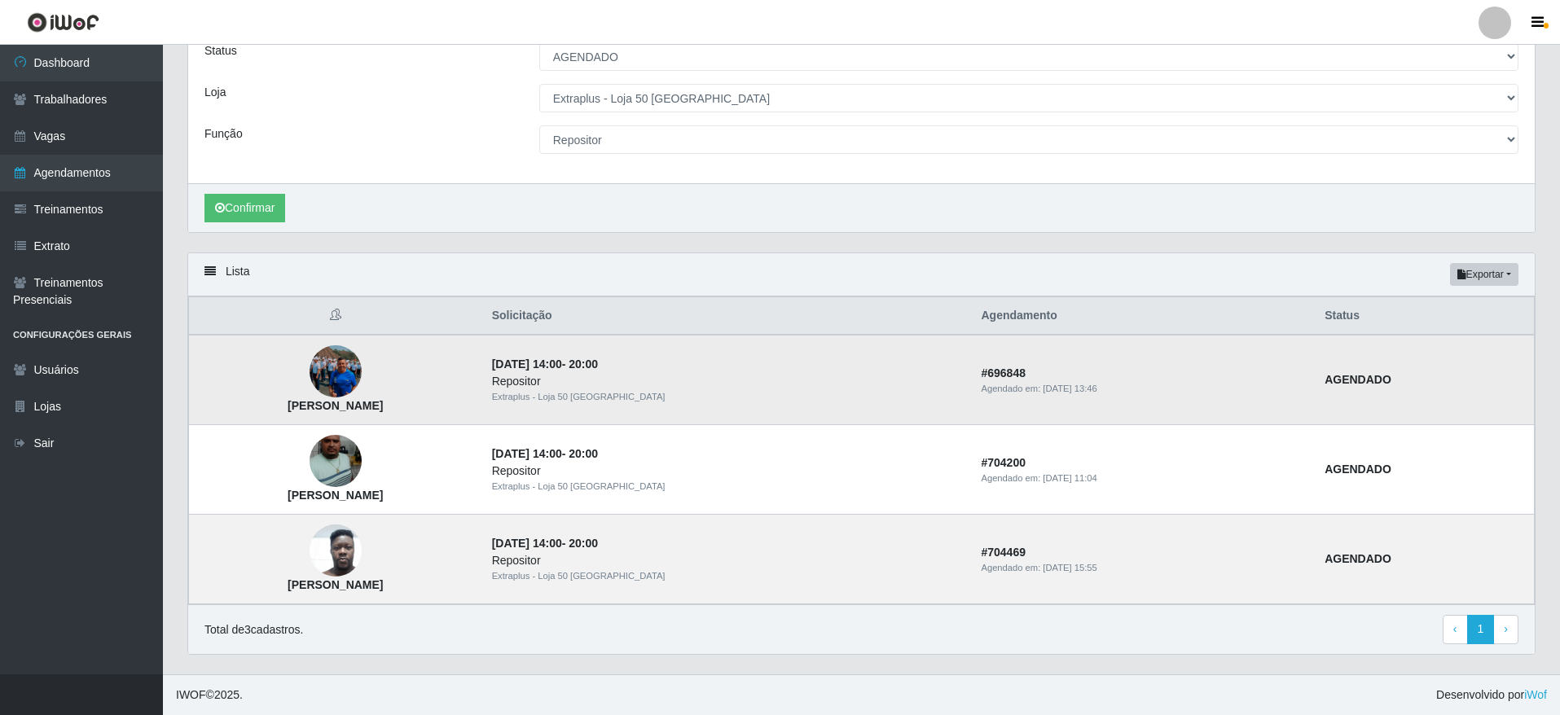
drag, startPoint x: 441, startPoint y: 417, endPoint x: 296, endPoint y: 415, distance: 145.0
click at [296, 415] on td "[PERSON_NAME]" at bounding box center [335, 380] width 293 height 90
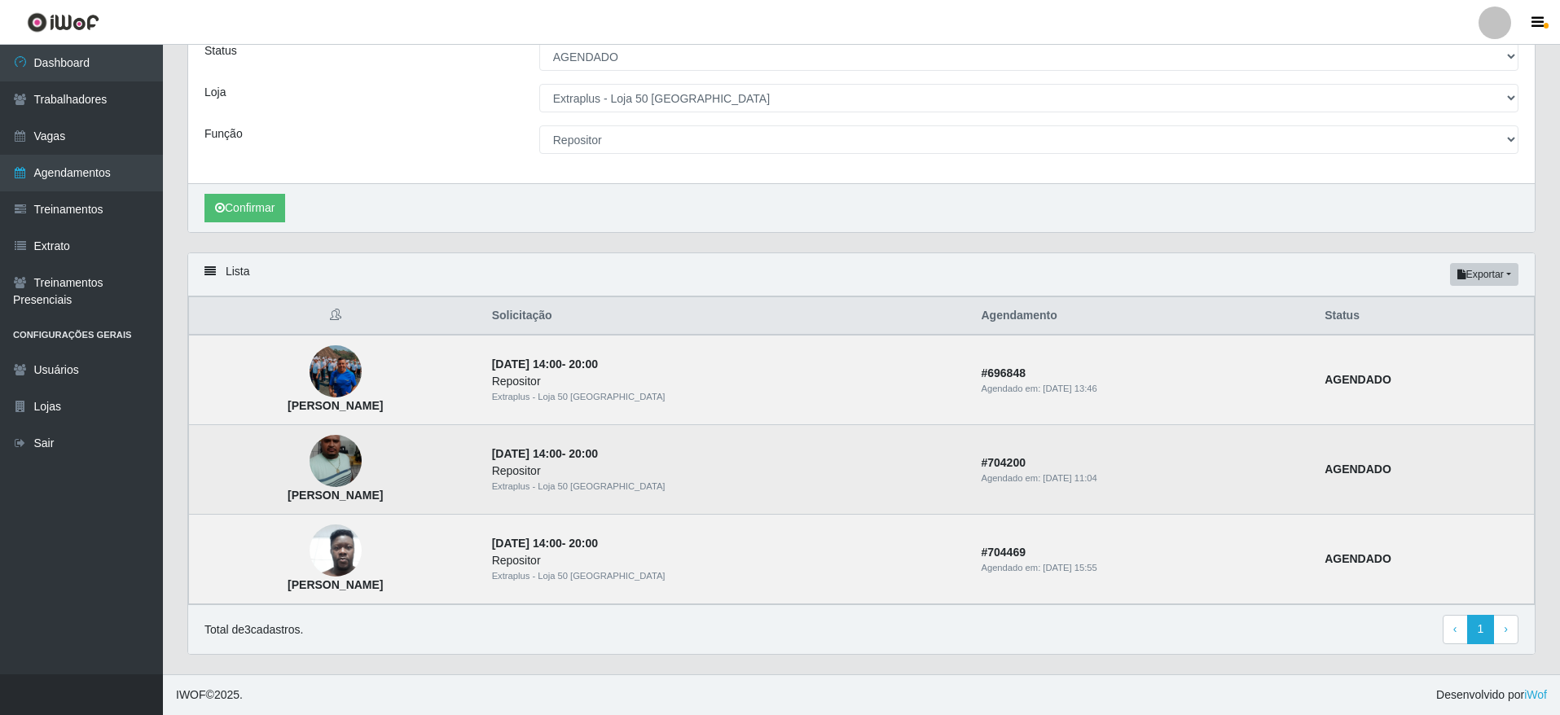
drag, startPoint x: 429, startPoint y: 487, endPoint x: 308, endPoint y: 493, distance: 120.7
click at [308, 493] on td "[PERSON_NAME]" at bounding box center [335, 470] width 293 height 90
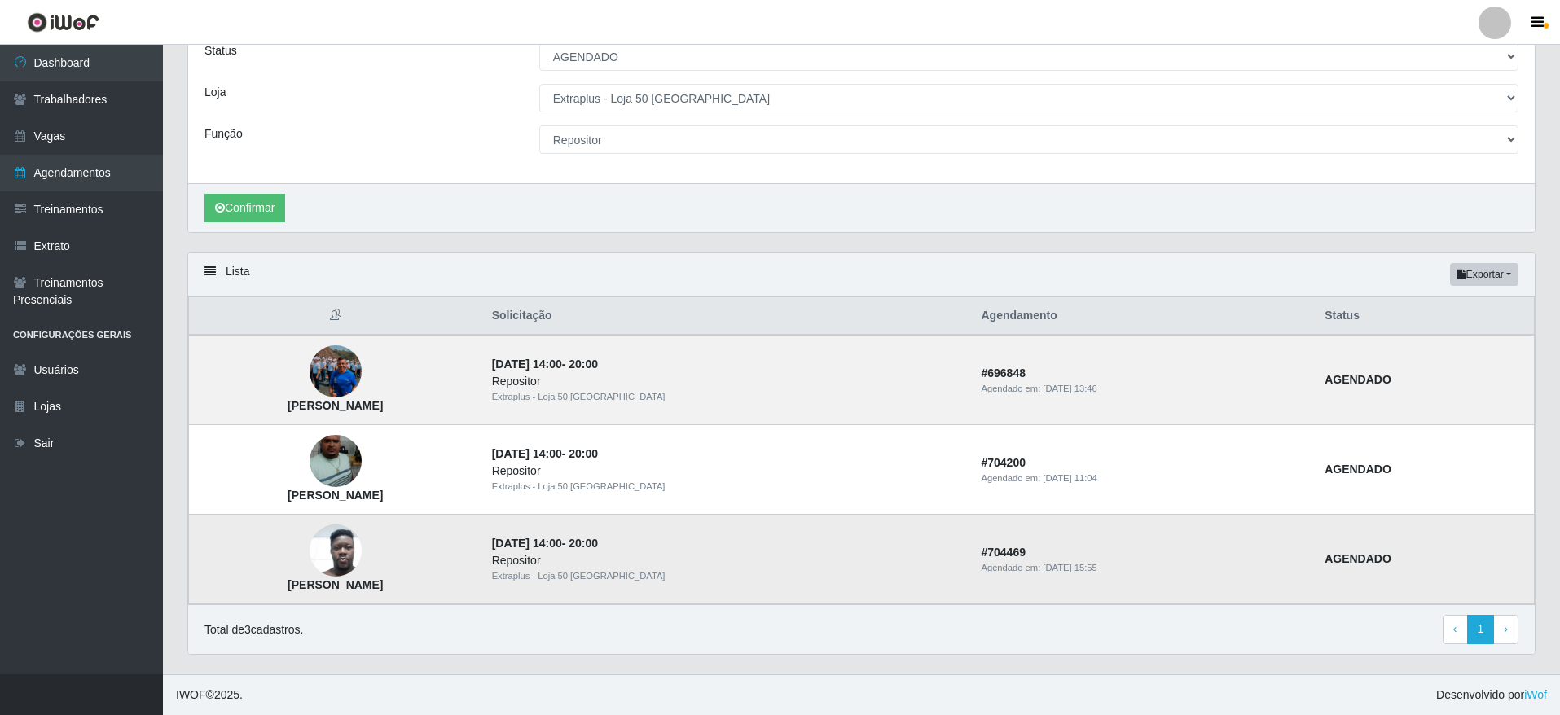
drag, startPoint x: 435, startPoint y: 592, endPoint x: 268, endPoint y: 587, distance: 167.1
click at [268, 587] on td "[PERSON_NAME]" at bounding box center [335, 560] width 293 height 90
